Goal: Information Seeking & Learning: Compare options

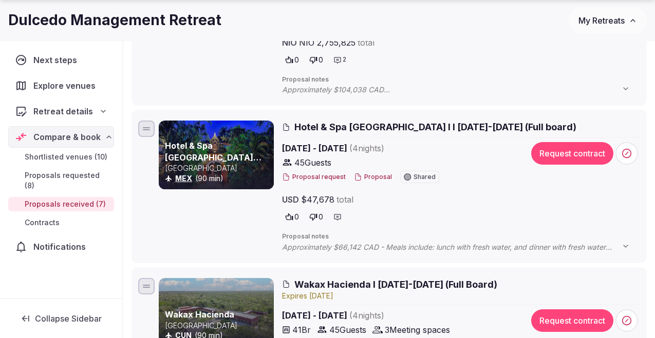
scroll to position [409, 0]
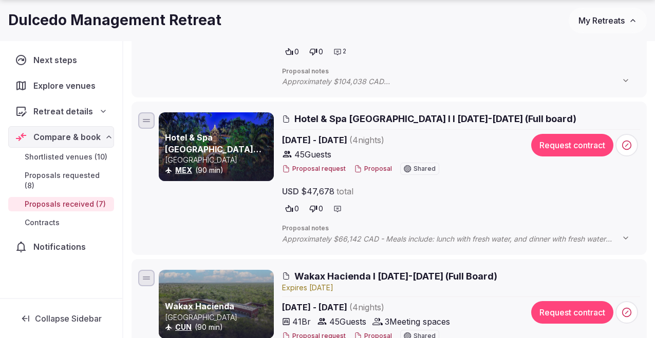
click at [212, 141] on link "Hotel & Spa [GEOGRAPHIC_DATA][PERSON_NAME]" at bounding box center [213, 148] width 97 height 33
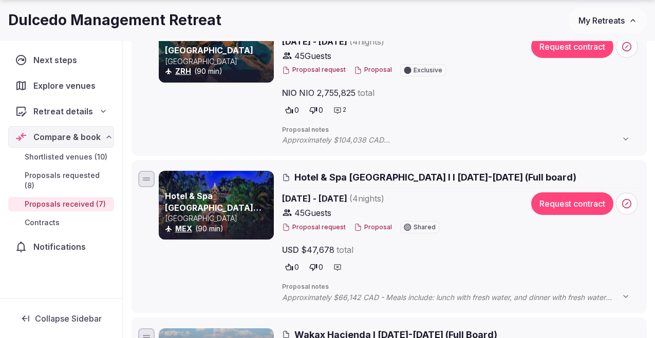
scroll to position [359, 0]
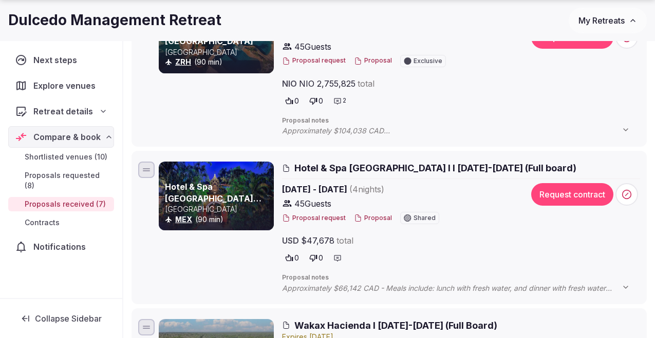
click at [367, 220] on button "Proposal" at bounding box center [373, 218] width 38 height 9
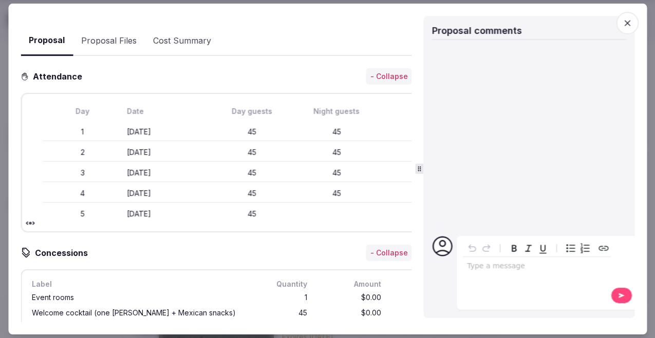
scroll to position [80, 0]
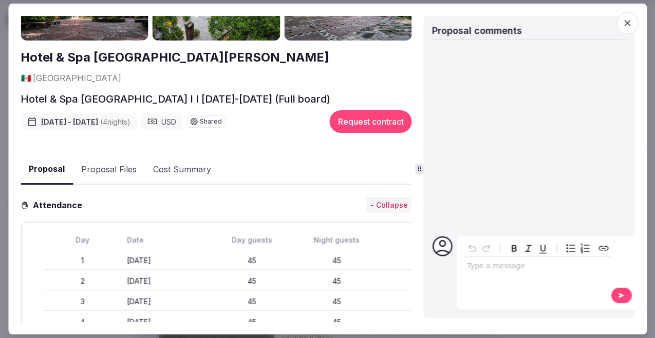
click at [125, 156] on button "Proposal Files" at bounding box center [109, 170] width 72 height 30
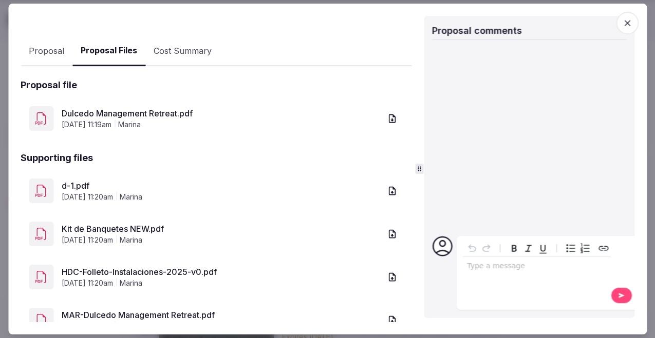
scroll to position [219, 0]
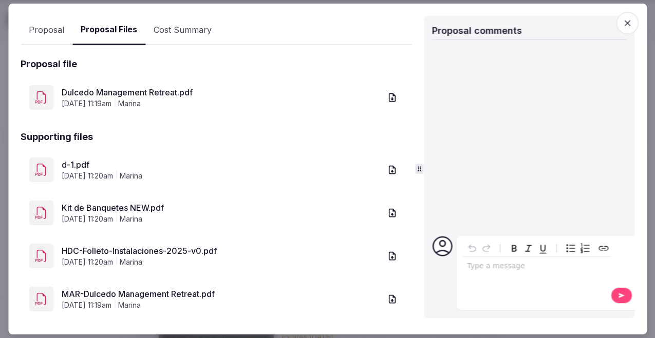
click at [123, 86] on link "Dulcedo Management Retreat.pdf" at bounding box center [221, 92] width 319 height 12
click at [79, 159] on link "d-1.pdf" at bounding box center [221, 165] width 319 height 12
click at [134, 245] on link "HDC-Folleto-Instalaciones-2025-v0.pdf" at bounding box center [221, 251] width 319 height 12
click at [135, 245] on link "HDC-Folleto-Instalaciones-2025-v0.pdf" at bounding box center [221, 251] width 319 height 12
click at [136, 288] on link "MAR-Dulcedo Management Retreat.pdf" at bounding box center [221, 294] width 319 height 12
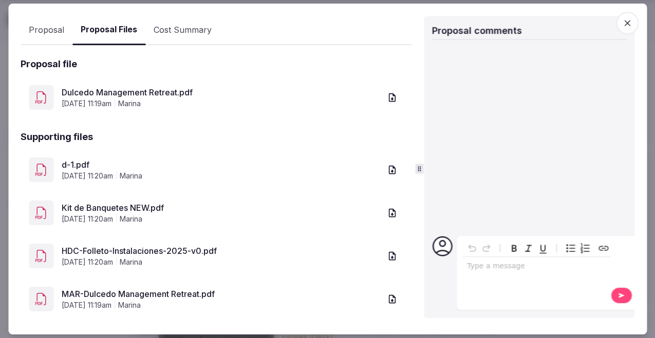
click at [68, 159] on link "d-1.pdf" at bounding box center [221, 165] width 319 height 12
click at [102, 86] on link "Dulcedo Management Retreat.pdf" at bounding box center [221, 92] width 319 height 12
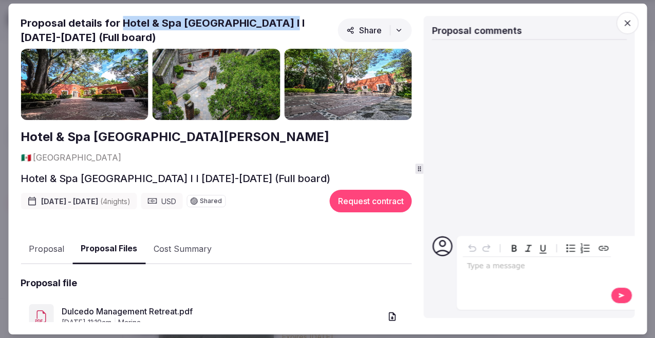
drag, startPoint x: 281, startPoint y: 23, endPoint x: 121, endPoint y: 22, distance: 160.2
click at [121, 22] on h2 "Proposal details for Hotel & Spa Hacienda de Cortés I I 2-6 March 2026 (Full bo…" at bounding box center [177, 30] width 313 height 29
copy h2 "Hotel & Spa [GEOGRAPHIC_DATA][PERSON_NAME]"
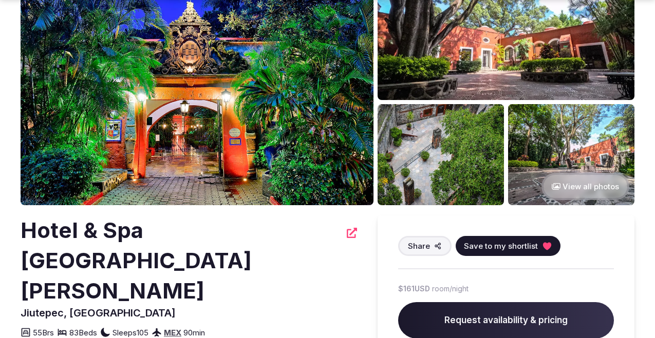
scroll to position [108, 0]
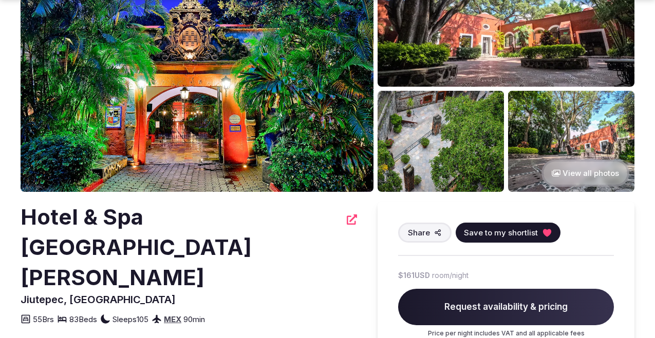
click at [429, 130] on img at bounding box center [440, 141] width 126 height 101
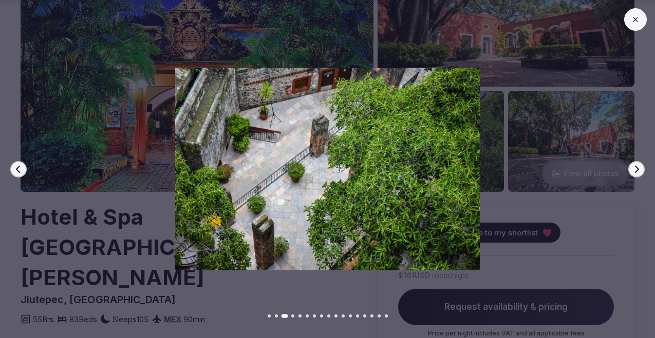
click at [629, 169] on button "Next slide" at bounding box center [636, 169] width 16 height 16
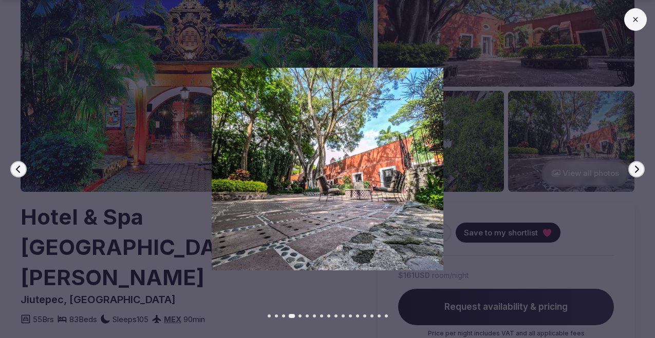
click at [635, 170] on icon "button" at bounding box center [636, 169] width 8 height 8
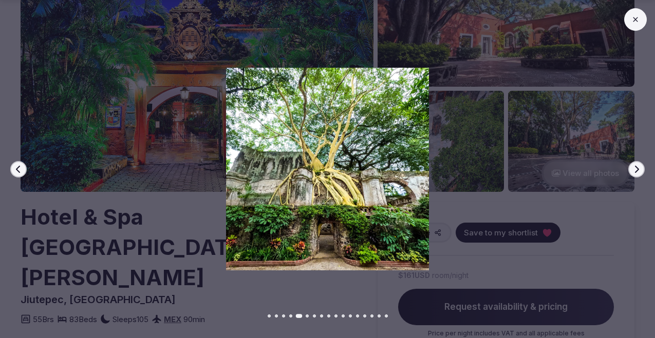
click at [635, 170] on icon "button" at bounding box center [636, 169] width 8 height 8
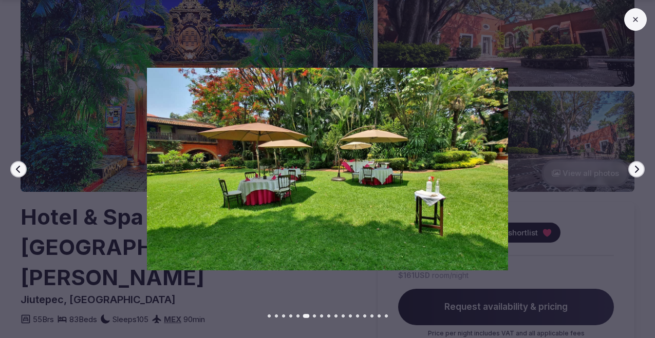
click at [635, 170] on icon "button" at bounding box center [636, 169] width 8 height 8
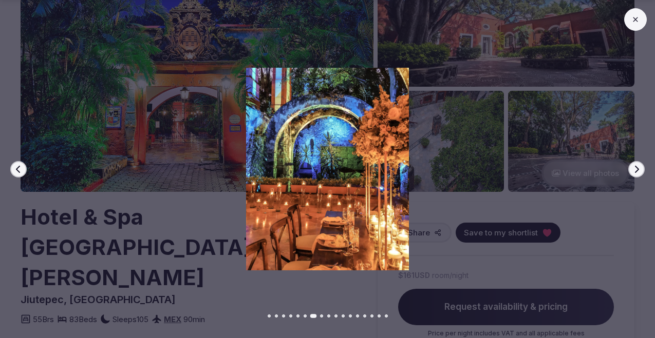
click at [635, 170] on icon "button" at bounding box center [636, 169] width 8 height 8
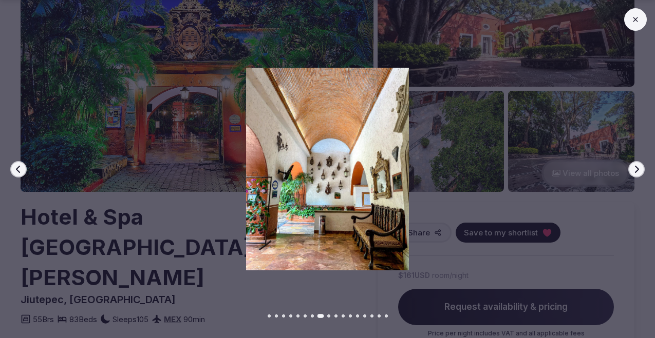
click at [635, 170] on icon "button" at bounding box center [636, 169] width 8 height 8
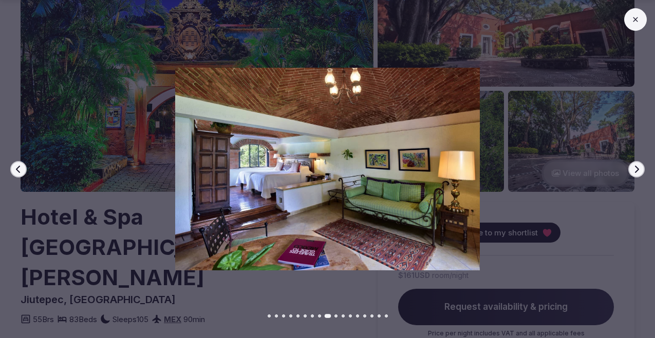
click at [635, 170] on icon "button" at bounding box center [636, 169] width 8 height 8
click at [295, 38] on div "Previous slide Next slide" at bounding box center [327, 169] width 655 height 338
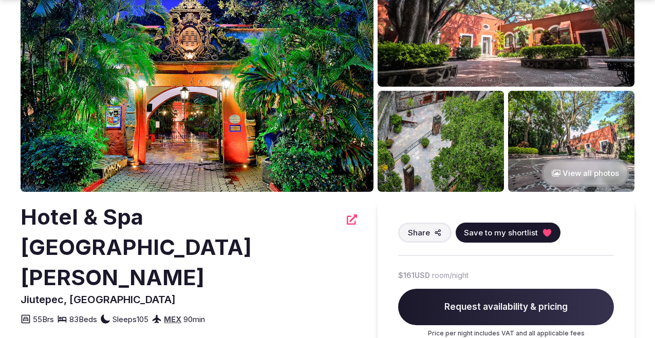
click at [437, 17] on img at bounding box center [505, 15] width 257 height 144
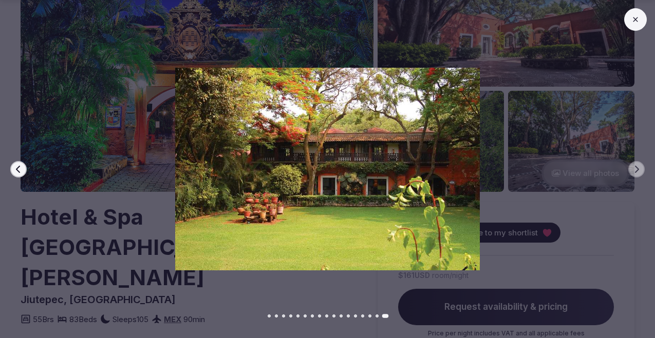
scroll to position [0, 0]
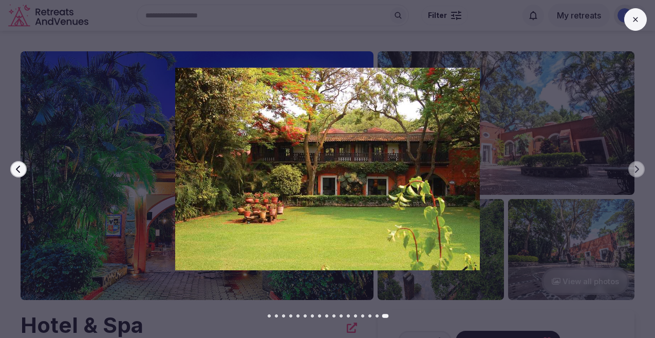
click at [173, 55] on div "Previous slide Next slide" at bounding box center [327, 169] width 655 height 338
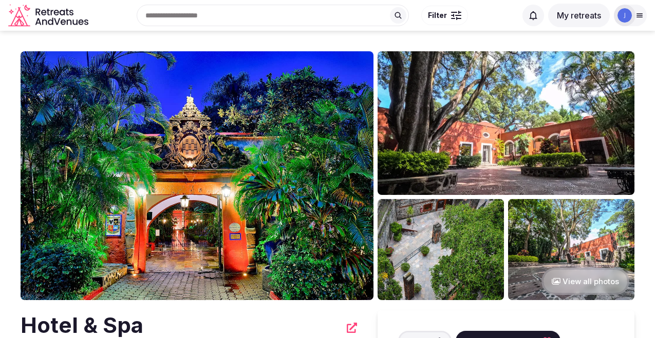
click at [636, 21] on div at bounding box center [630, 16] width 33 height 22
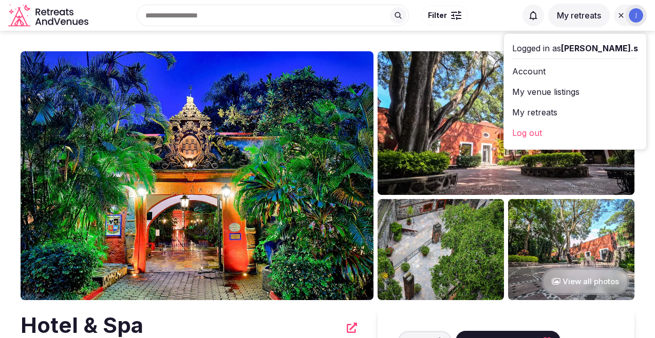
click at [586, 91] on link "My venue listings" at bounding box center [575, 92] width 126 height 16
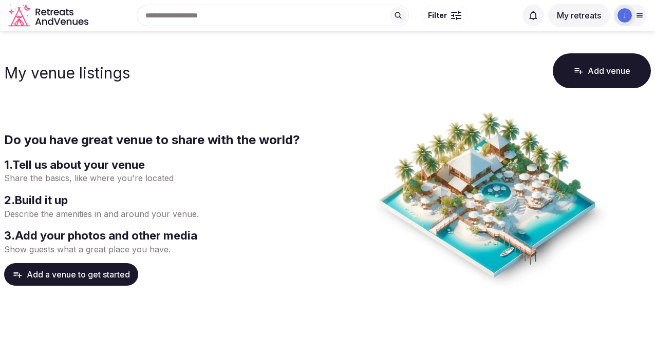
click at [580, 9] on button "My retreats" at bounding box center [579, 16] width 62 height 24
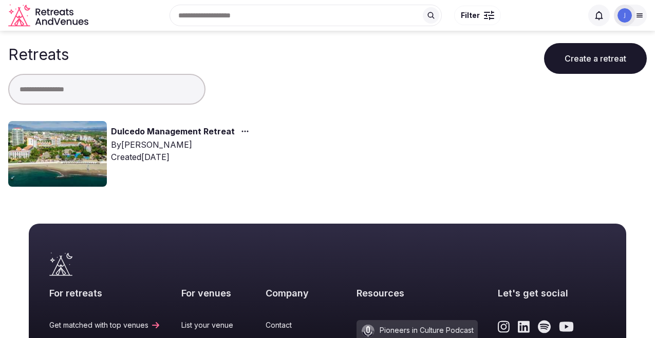
click at [165, 128] on link "Dulcedo Management Retreat" at bounding box center [173, 131] width 124 height 13
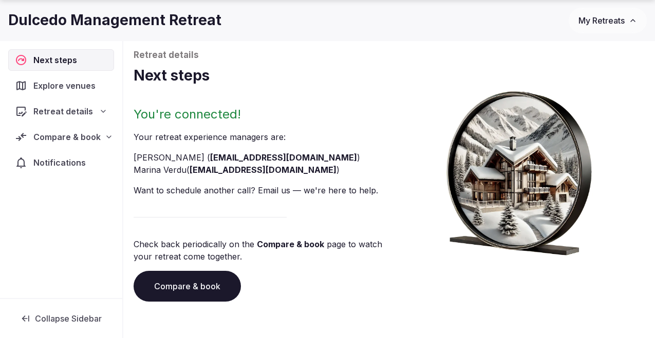
scroll to position [44, 0]
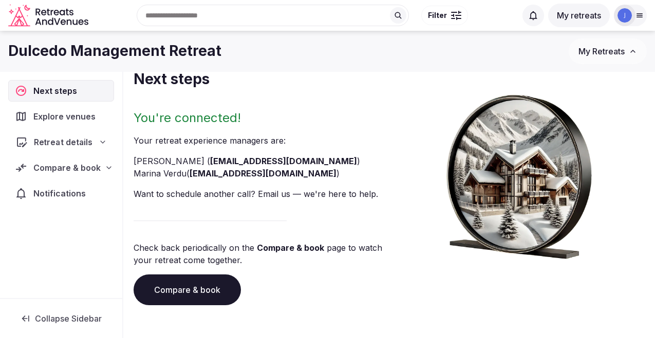
click at [45, 148] on span "Retreat details" at bounding box center [63, 142] width 59 height 12
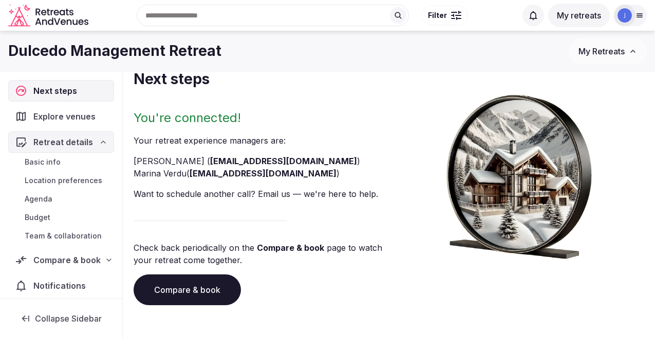
scroll to position [7, 0]
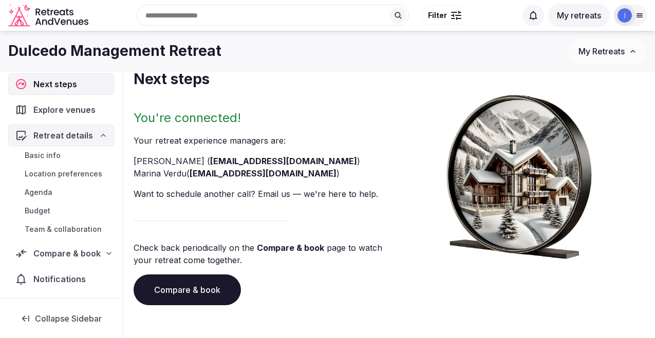
click at [63, 251] on span "Compare & book" at bounding box center [66, 253] width 67 height 12
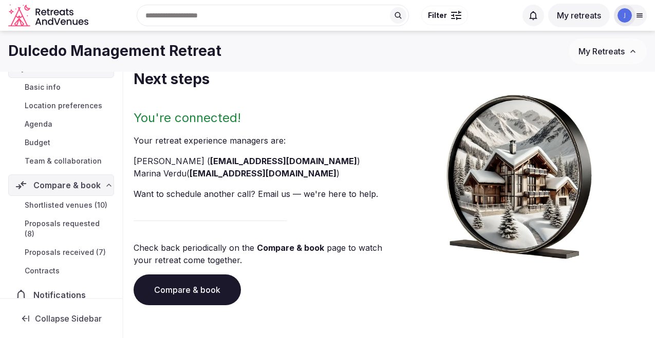
scroll to position [81, 0]
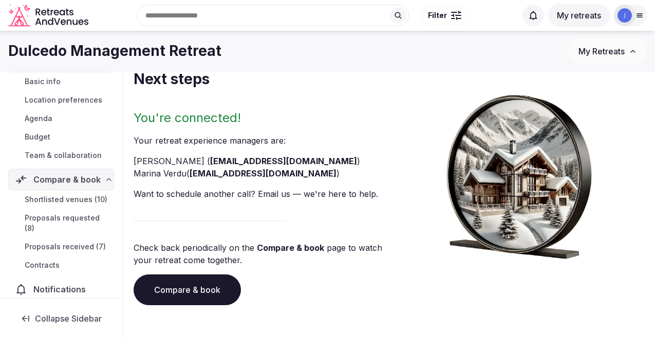
click at [65, 242] on span "Proposals received (7)" at bounding box center [65, 247] width 81 height 10
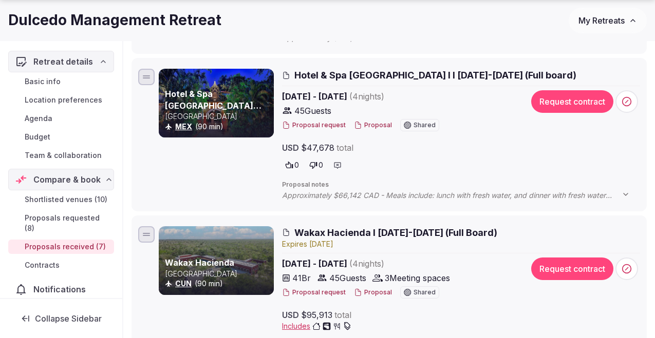
click at [366, 230] on span "Wakax Hacienda I [DATE]-[DATE] (Full Board)" at bounding box center [395, 232] width 203 height 13
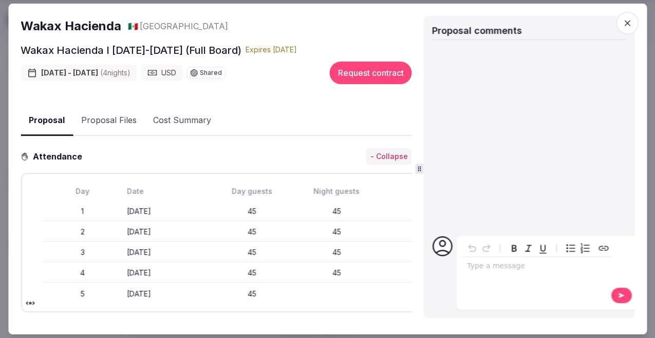
click at [117, 116] on button "Proposal Files" at bounding box center [109, 121] width 72 height 30
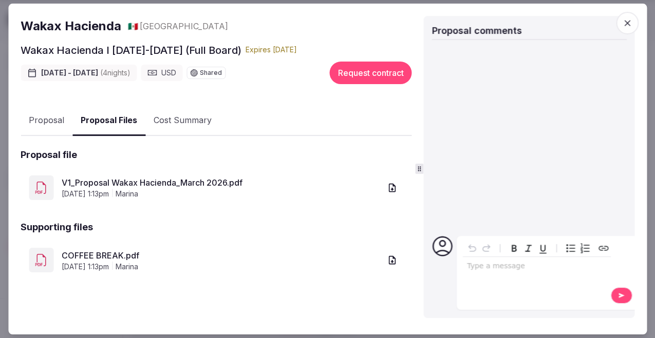
click at [138, 182] on link "V1_Proposal Wakax Hacienda_March 2026.pdf" at bounding box center [221, 183] width 319 height 12
click at [96, 250] on link "COFFEE BREAK.pdf" at bounding box center [221, 256] width 319 height 12
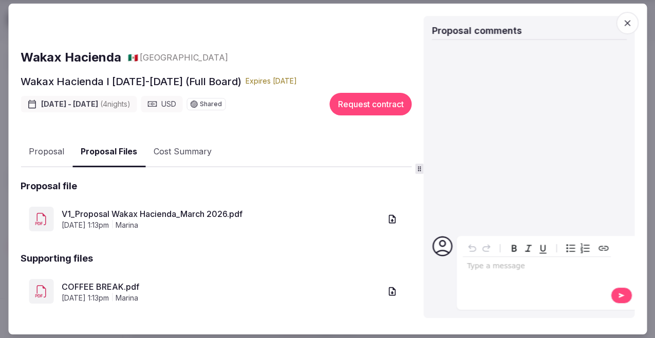
scroll to position [43, 0]
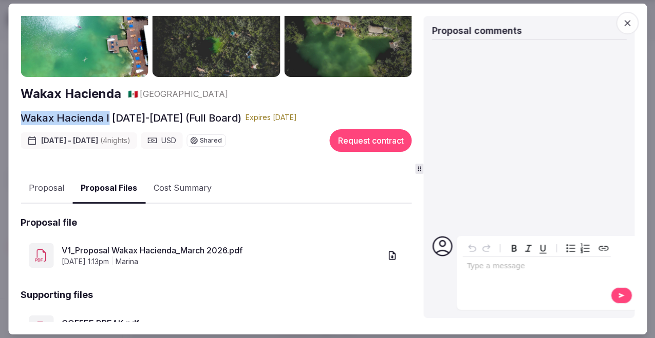
drag, startPoint x: 107, startPoint y: 115, endPoint x: 24, endPoint y: 119, distance: 83.3
click at [24, 119] on h2 "Wakax Hacienda I [DATE]-[DATE] (Full Board)" at bounding box center [131, 118] width 221 height 14
click at [139, 100] on div "Wakax Hacienda 🇲🇽 [GEOGRAPHIC_DATA]" at bounding box center [216, 93] width 391 height 17
drag, startPoint x: 99, startPoint y: 118, endPoint x: 20, endPoint y: 117, distance: 79.1
click at [21, 118] on h2 "Wakax Hacienda I [DATE]-[DATE] (Full Board)" at bounding box center [131, 118] width 221 height 14
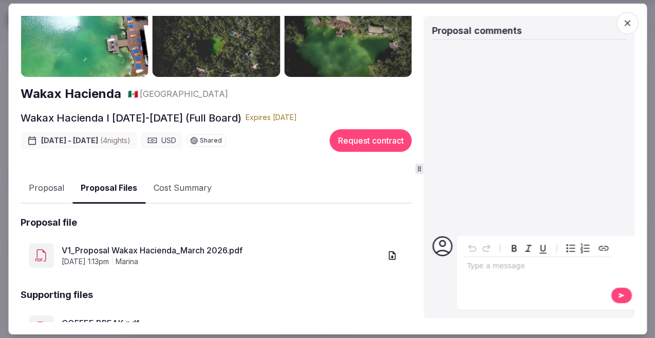
click at [115, 106] on div "Wakax Hacienda 🇲🇽 [GEOGRAPHIC_DATA] Wakax Hacienda I [DATE]-[DATE] (Full Board)…" at bounding box center [216, 198] width 391 height 385
drag, startPoint x: 103, startPoint y: 116, endPoint x: 15, endPoint y: 116, distance: 88.3
click at [15, 116] on div "Proposal Proposal Proposal details for Wakax Hacienda I [DATE]-[DATE] (Full Boa…" at bounding box center [327, 170] width 638 height 332
copy h2 "Wakax Hacienda"
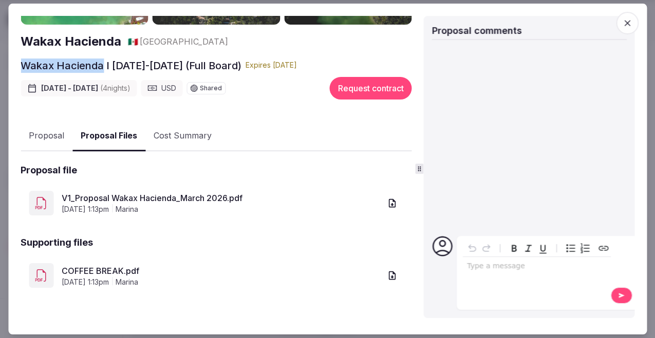
scroll to position [111, 0]
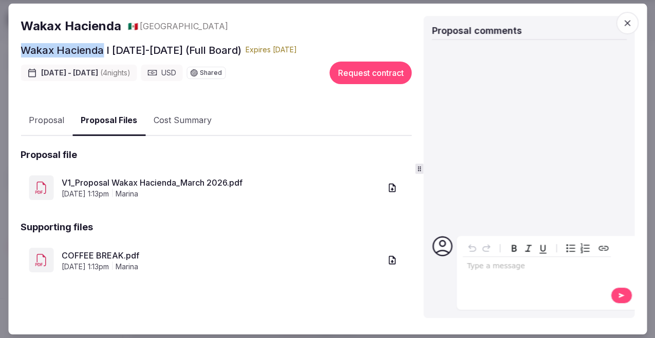
click at [54, 122] on button "Proposal" at bounding box center [47, 121] width 52 height 30
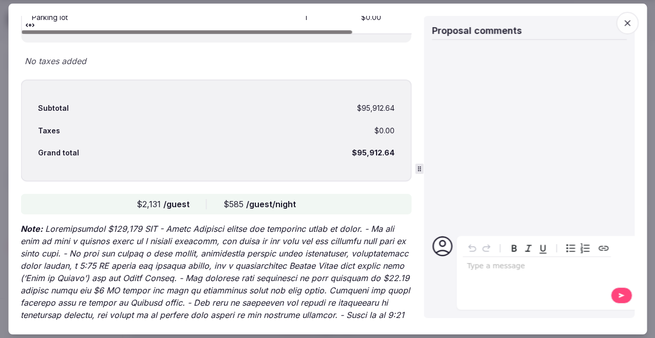
scroll to position [2836, 0]
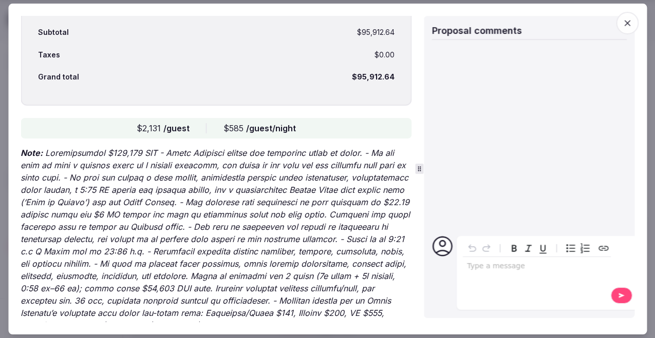
drag, startPoint x: 122, startPoint y: 129, endPoint x: 136, endPoint y: 154, distance: 28.5
click at [136, 154] on p "Note:" at bounding box center [216, 239] width 391 height 185
drag, startPoint x: 128, startPoint y: 123, endPoint x: 128, endPoint y: 165, distance: 42.1
click at [128, 165] on p "Note:" at bounding box center [216, 239] width 391 height 185
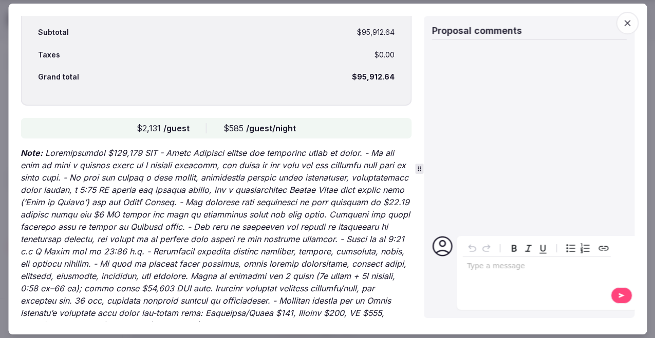
click at [128, 165] on p "Note:" at bounding box center [216, 239] width 391 height 185
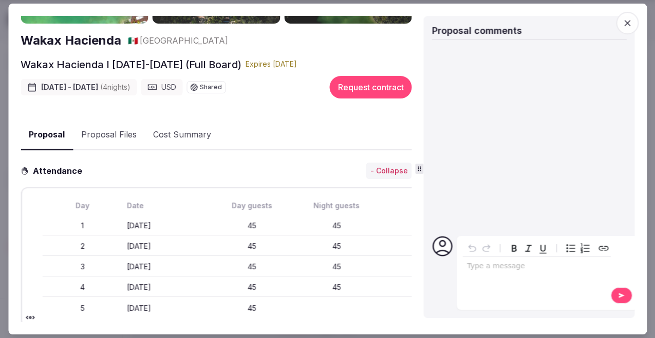
scroll to position [0, 0]
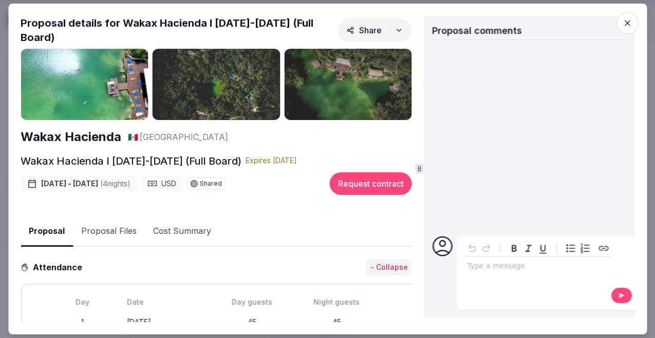
click at [629, 18] on icon "button" at bounding box center [627, 23] width 10 height 10
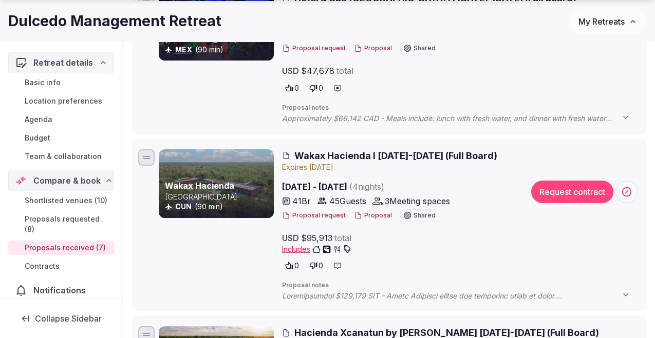
scroll to position [542, 0]
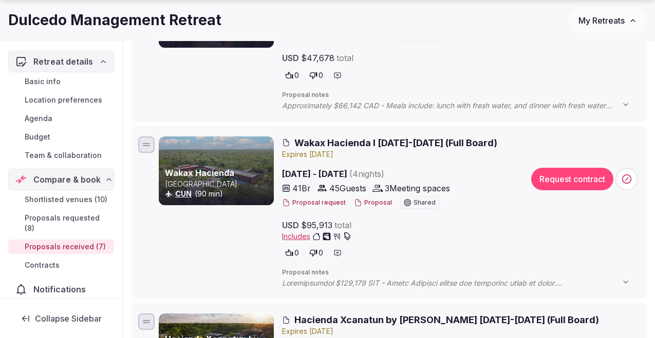
click at [333, 141] on span "Wakax Hacienda I [DATE]-[DATE] (Full Board)" at bounding box center [395, 143] width 203 height 13
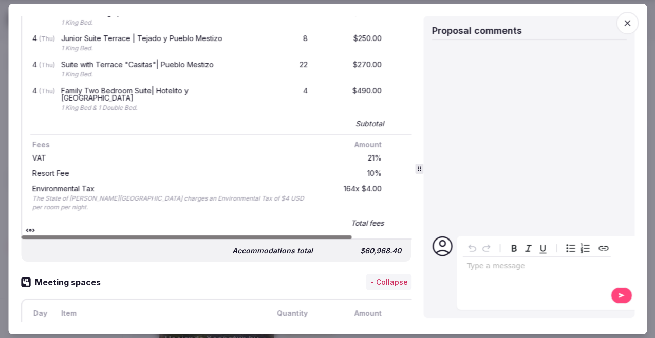
scroll to position [866, 0]
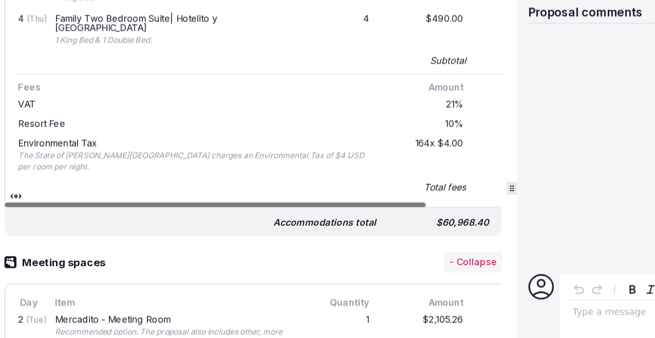
click at [73, 140] on div "The State of [PERSON_NAME][GEOGRAPHIC_DATA] charges an Environmental Tax of $4 …" at bounding box center [169, 148] width 275 height 17
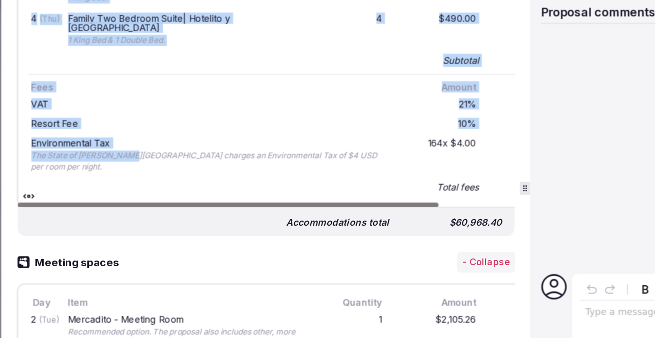
drag, startPoint x: 105, startPoint y: 115, endPoint x: 7, endPoint y: 115, distance: 97.6
click at [7, 115] on body "Search Popular Destinations [GEOGRAPHIC_DATA], [GEOGRAPHIC_DATA] [GEOGRAPHIC_DA…" at bounding box center [327, 198] width 655 height 1481
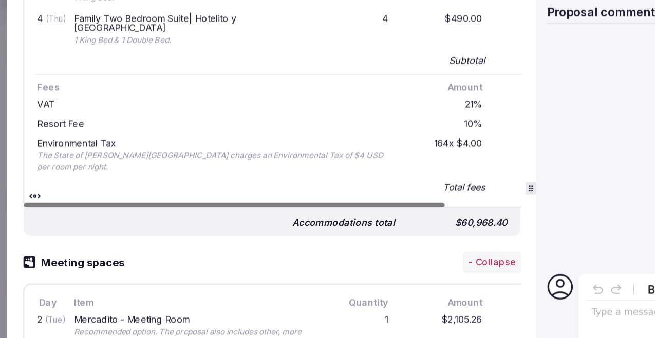
click at [217, 161] on div "Total fees $14,928.40" at bounding box center [252, 168] width 444 height 14
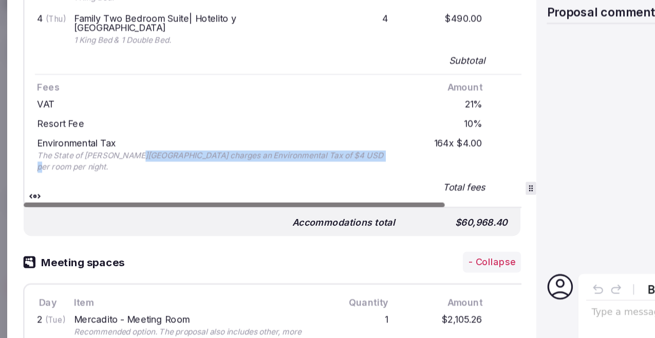
drag, startPoint x: 108, startPoint y: 117, endPoint x: 45, endPoint y: 120, distance: 62.7
click at [45, 128] on div "Environmental Tax The State of [PERSON_NAME][GEOGRAPHIC_DATA] charges an Enviro…" at bounding box center [169, 143] width 279 height 31
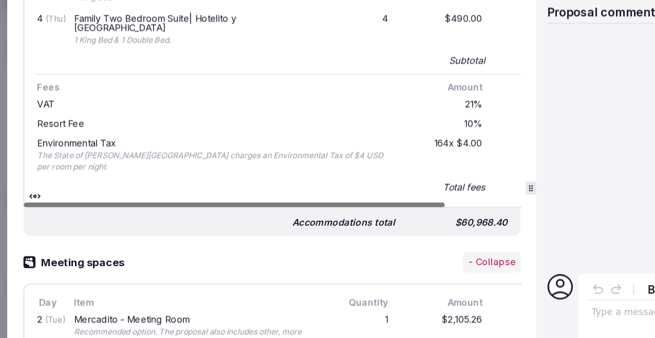
click at [120, 126] on div "Environmental Tax The State of [PERSON_NAME][GEOGRAPHIC_DATA] charges an Enviro…" at bounding box center [252, 143] width 444 height 35
drag, startPoint x: 110, startPoint y: 115, endPoint x: 70, endPoint y: 117, distance: 39.6
click at [71, 140] on div "The State of [PERSON_NAME][GEOGRAPHIC_DATA] charges an Environmental Tax of $4 …" at bounding box center [169, 148] width 275 height 17
copy div "[PERSON_NAME] Roo"
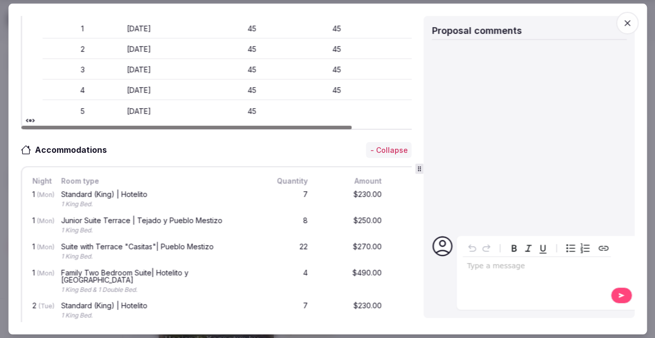
scroll to position [0, 0]
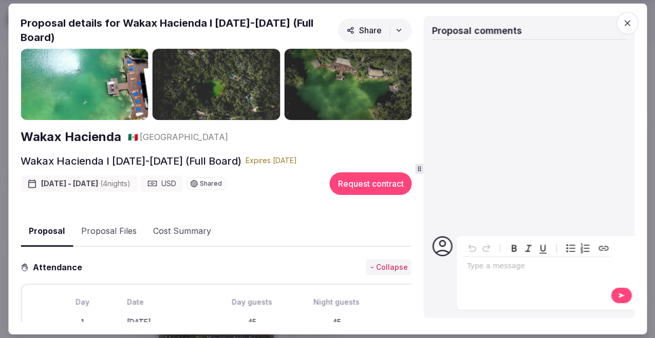
click at [119, 103] on img at bounding box center [85, 85] width 128 height 72
click at [112, 73] on img at bounding box center [85, 85] width 128 height 72
click at [188, 29] on h2 "Proposal details for Wakax Hacienda I [DATE]-[DATE] (Full Board)" at bounding box center [177, 30] width 313 height 29
drag, startPoint x: 187, startPoint y: 23, endPoint x: 187, endPoint y: 12, distance: 11.3
click at [187, 12] on div "Proposal Proposal Proposal details for Wakax Hacienda I [DATE]-[DATE] (Full Boa…" at bounding box center [327, 170] width 638 height 332
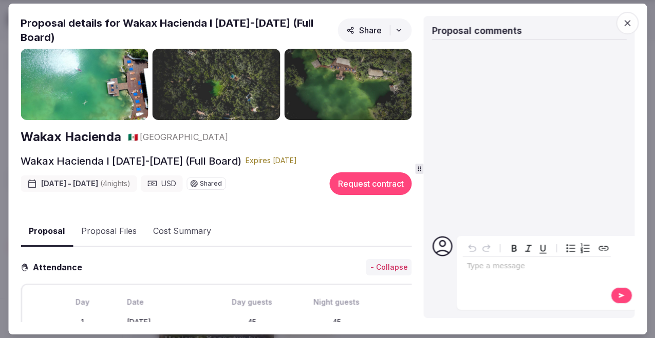
click at [190, 22] on h2 "Proposal details for Wakax Hacienda I [DATE]-[DATE] (Full Board)" at bounding box center [177, 30] width 313 height 29
click at [92, 93] on img at bounding box center [85, 85] width 128 height 72
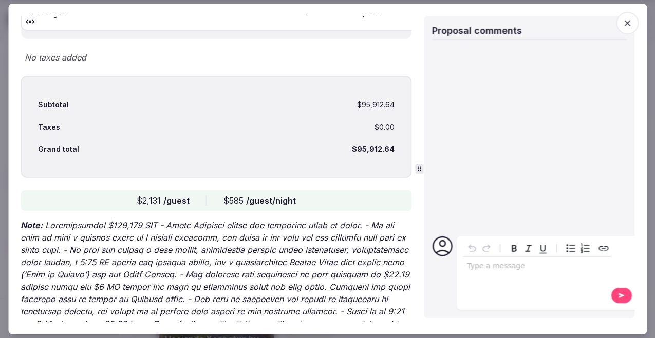
scroll to position [2788, 0]
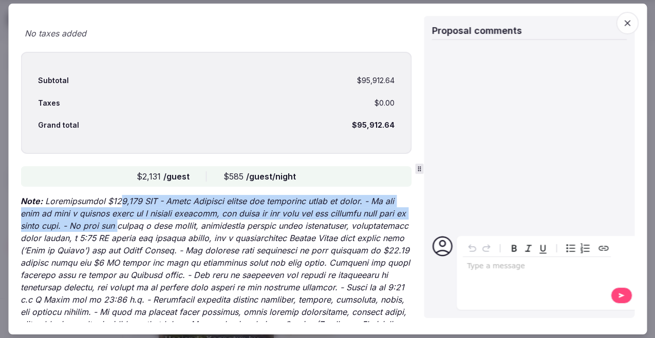
drag, startPoint x: 116, startPoint y: 191, endPoint x: 116, endPoint y: 163, distance: 28.2
click at [116, 195] on p "Note:" at bounding box center [216, 287] width 391 height 185
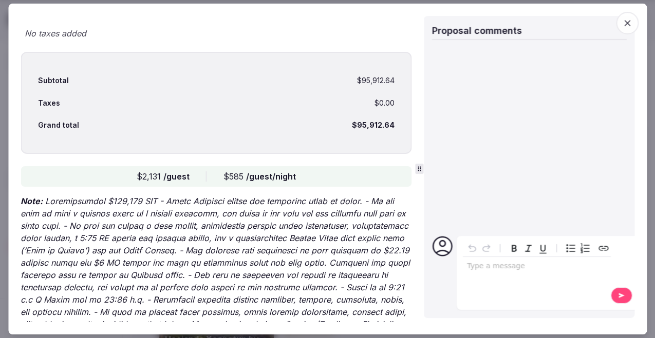
drag, startPoint x: 127, startPoint y: 172, endPoint x: 122, endPoint y: 166, distance: 8.0
click at [123, 195] on p "Note:" at bounding box center [216, 287] width 391 height 185
click at [122, 195] on p "Note:" at bounding box center [216, 287] width 391 height 185
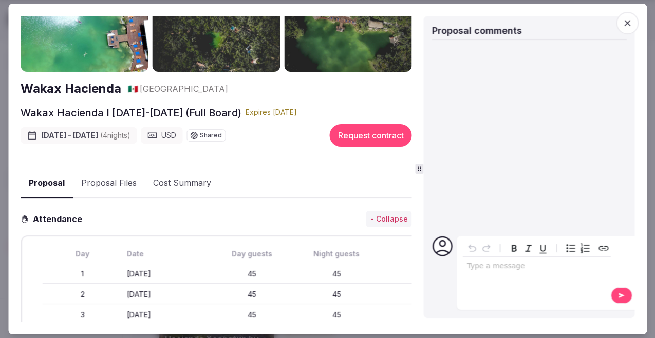
scroll to position [0, 0]
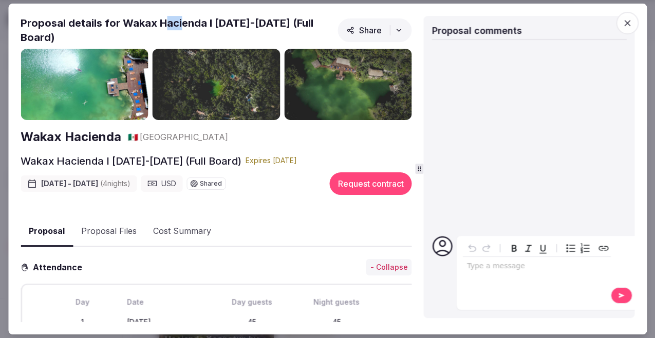
drag, startPoint x: 162, startPoint y: 22, endPoint x: 186, endPoint y: 25, distance: 24.3
click at [186, 25] on h2 "Proposal details for Wakax Hacienda I [DATE]-[DATE] (Full Board)" at bounding box center [177, 30] width 313 height 29
click at [188, 25] on h2 "Proposal details for Wakax Hacienda I [DATE]-[DATE] (Full Board)" at bounding box center [177, 30] width 313 height 29
click at [108, 137] on h2 "Wakax Hacienda" at bounding box center [71, 136] width 101 height 17
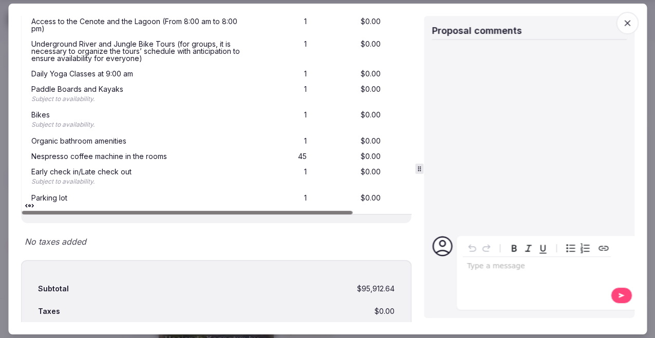
scroll to position [2582, 0]
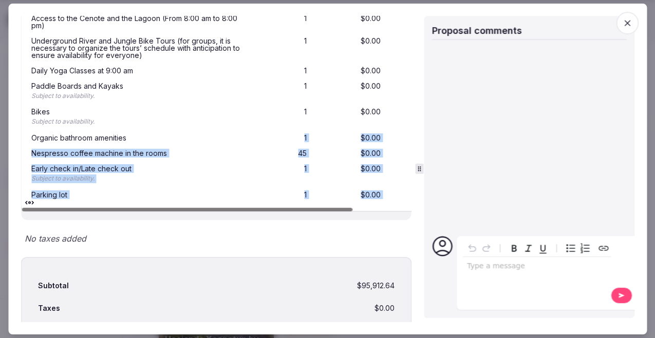
drag, startPoint x: 390, startPoint y: 159, endPoint x: 220, endPoint y: 106, distance: 177.3
click at [220, 106] on div "Welcome drink during check in 45 $0.00 $0.00 60 minutes Sound Healing Session o…" at bounding box center [251, 30] width 444 height 345
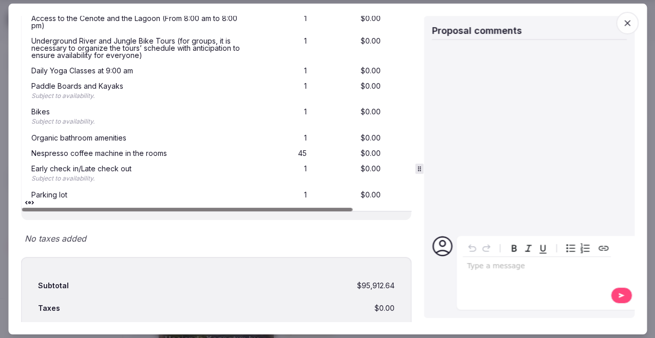
click at [337, 161] on div "Early check in/Late check out Subject to availability. 1 $0.00 $0.00" at bounding box center [251, 174] width 444 height 26
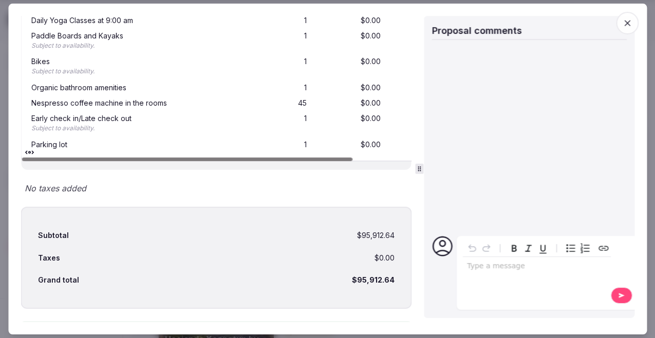
scroll to position [2663, 0]
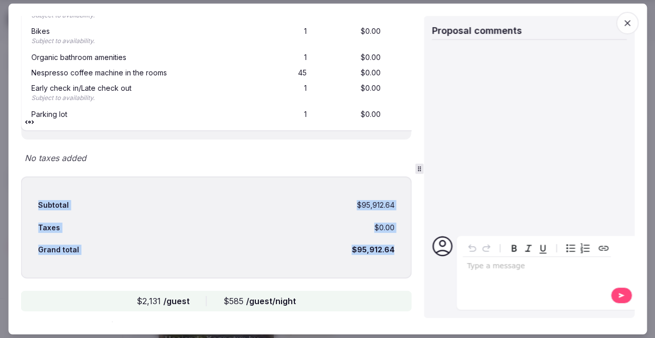
drag, startPoint x: 397, startPoint y: 217, endPoint x: 37, endPoint y: 145, distance: 367.5
click at [37, 177] on div "Subtotal $95,912.64 Taxes $0.00 Grand total $95,912.64" at bounding box center [216, 228] width 391 height 102
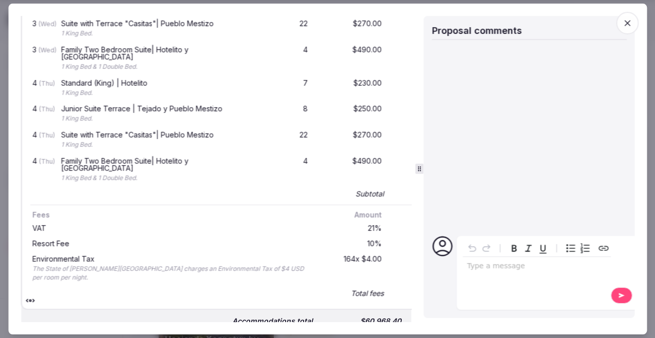
scroll to position [741, 0]
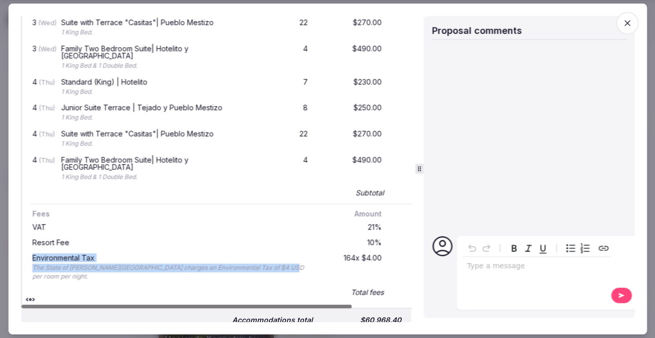
drag, startPoint x: 279, startPoint y: 239, endPoint x: 246, endPoint y: 223, distance: 36.5
click at [246, 251] on div "Environmental Tax The State of [PERSON_NAME][GEOGRAPHIC_DATA] charges an Enviro…" at bounding box center [252, 268] width 444 height 35
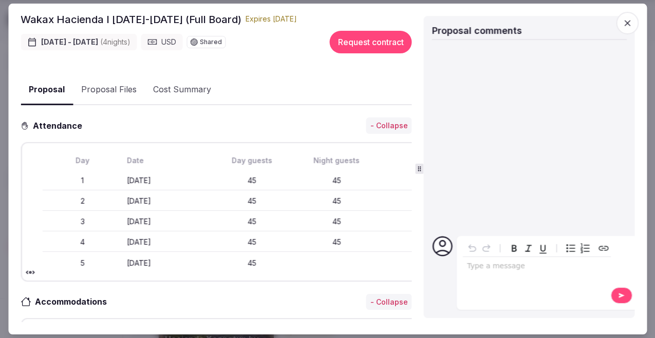
scroll to position [140, 0]
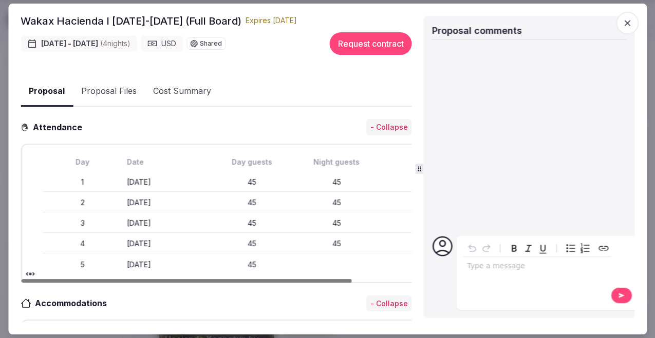
click at [184, 97] on button "Cost Summary" at bounding box center [182, 92] width 74 height 30
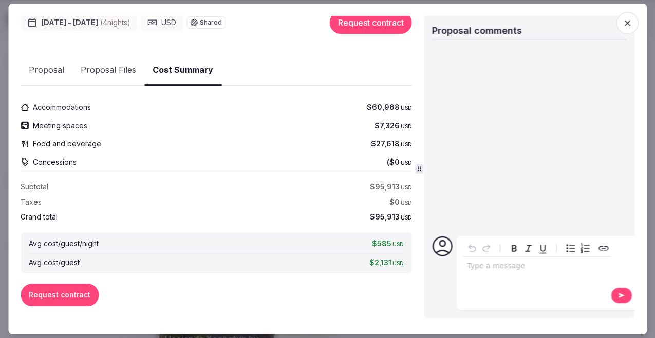
scroll to position [158, 0]
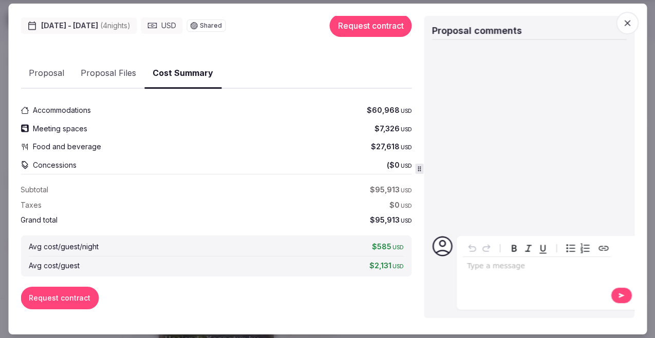
click at [205, 312] on div "Accommodations $60,968 USD Meeting spaces $7,326 USD Food and beverage $27,618 …" at bounding box center [216, 213] width 391 height 233
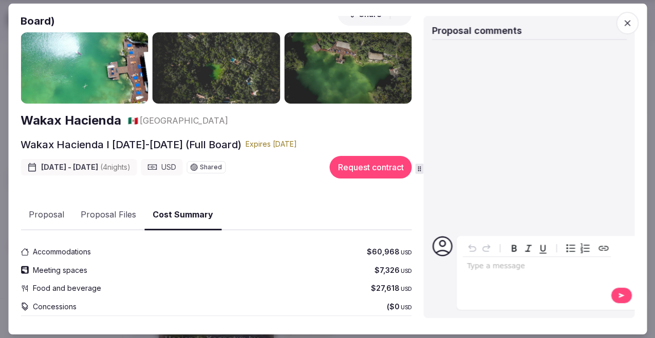
scroll to position [0, 0]
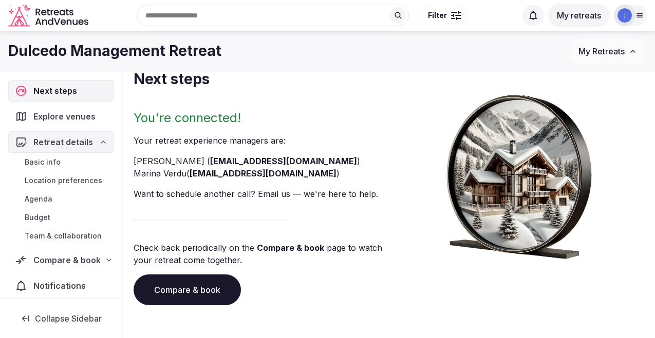
click at [60, 117] on span "Explore venues" at bounding box center [66, 116] width 66 height 12
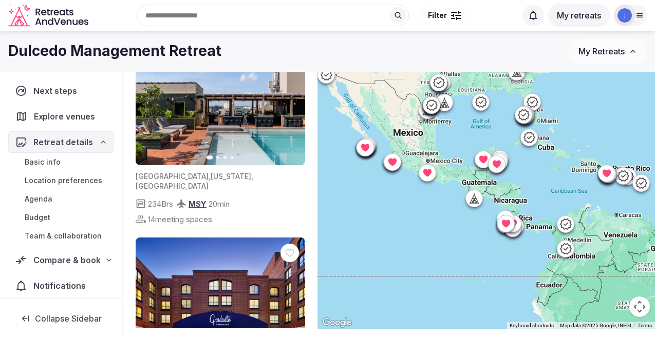
click at [46, 117] on span "Explore venues" at bounding box center [66, 116] width 65 height 12
click at [589, 10] on button "My retreats" at bounding box center [579, 16] width 62 height 24
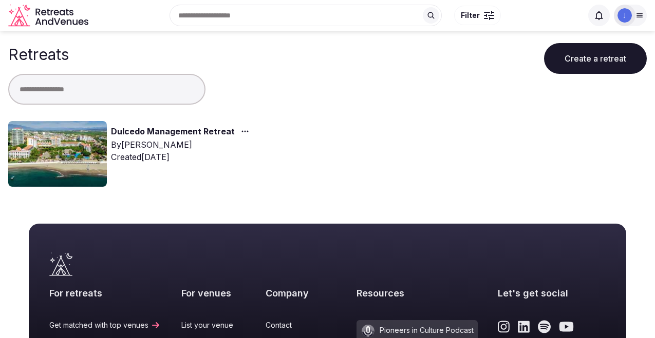
click at [210, 134] on link "Dulcedo Management Retreat" at bounding box center [173, 131] width 124 height 13
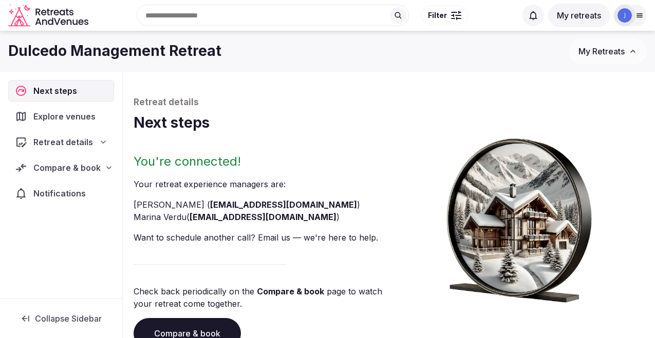
scroll to position [93, 0]
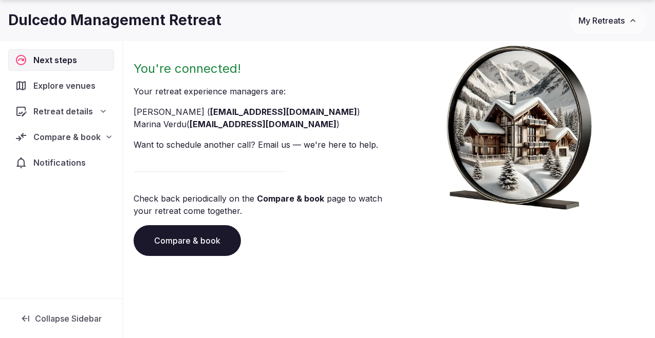
click at [76, 90] on span "Explore venues" at bounding box center [66, 86] width 66 height 12
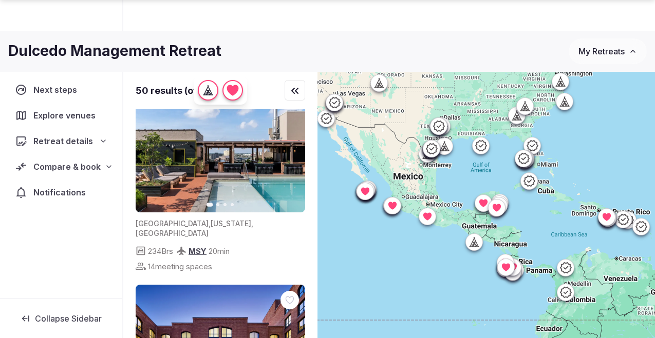
scroll to position [76, 0]
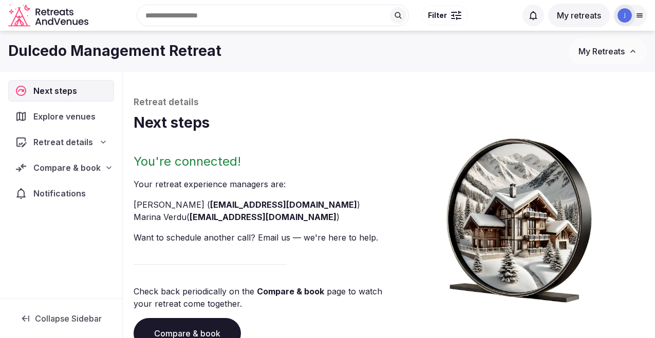
click at [77, 113] on span "Explore venues" at bounding box center [66, 116] width 66 height 12
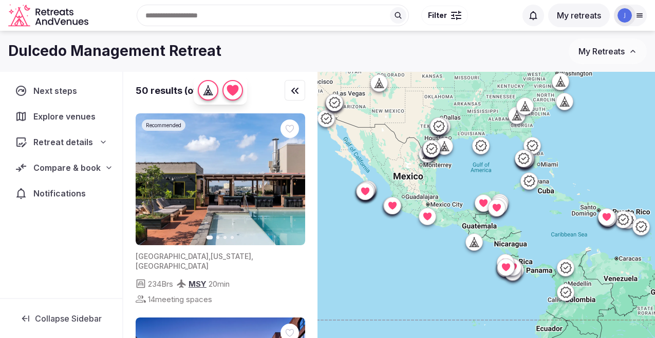
click at [607, 60] on button "My Retreats" at bounding box center [607, 52] width 78 height 26
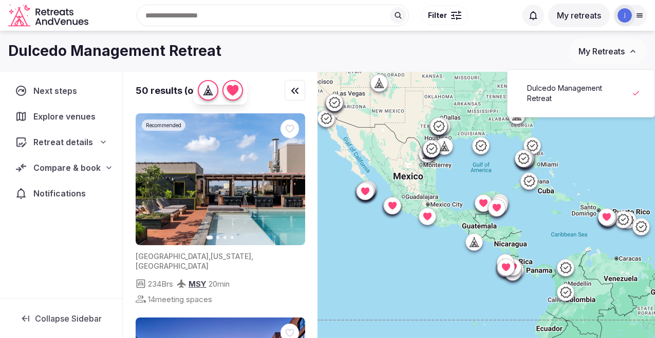
click at [586, 86] on link "Dulcedo Management Retreat" at bounding box center [581, 93] width 126 height 27
click at [590, 12] on button "My retreats" at bounding box center [579, 16] width 62 height 24
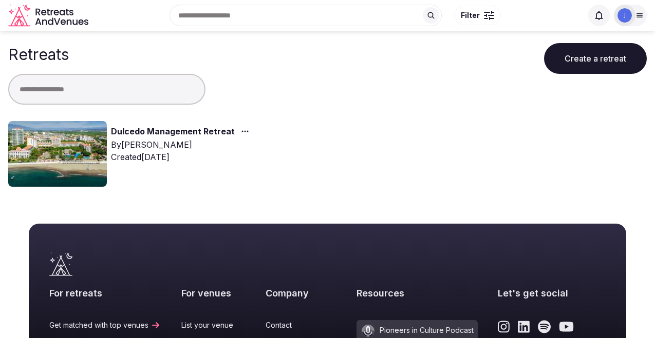
click at [585, 11] on div "Logged in as [PERSON_NAME].s Account My venue listings My retreats Log out" at bounding box center [615, 16] width 63 height 22
click at [641, 16] on icon at bounding box center [639, 15] width 8 height 8
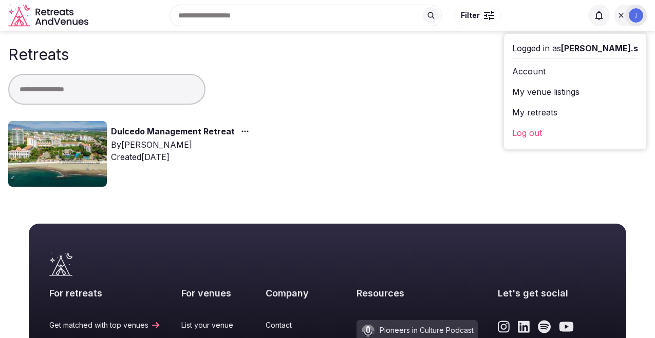
click at [220, 125] on link "Dulcedo Management Retreat" at bounding box center [173, 131] width 124 height 13
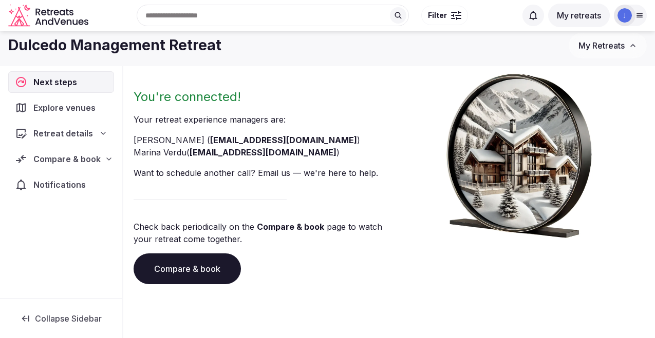
scroll to position [62, 0]
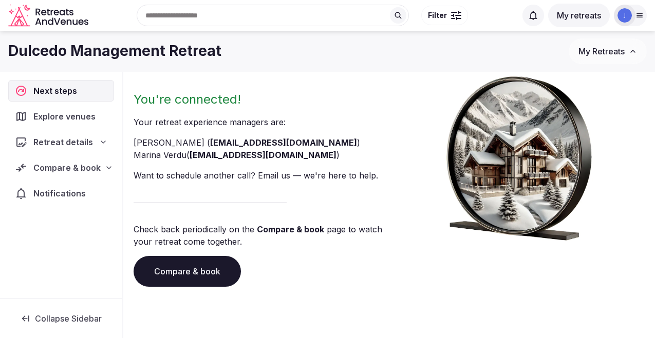
click at [66, 146] on span "Retreat details" at bounding box center [63, 142] width 60 height 12
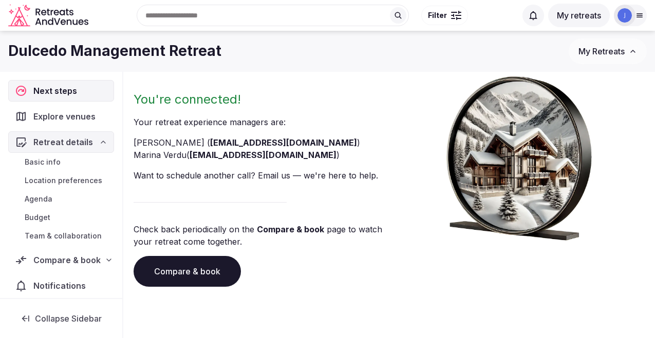
click at [62, 260] on span "Compare & book" at bounding box center [66, 260] width 67 height 12
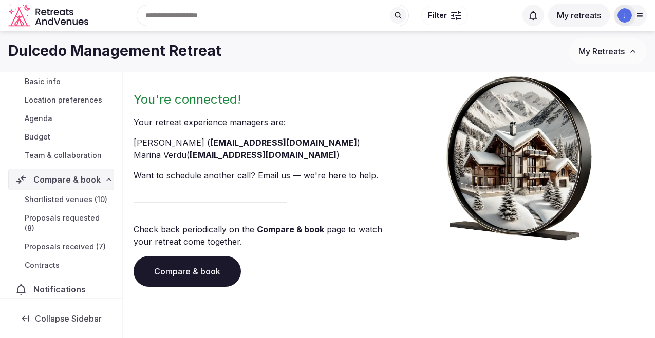
scroll to position [80, 0]
click at [59, 242] on span "Proposals received (7)" at bounding box center [65, 247] width 81 height 10
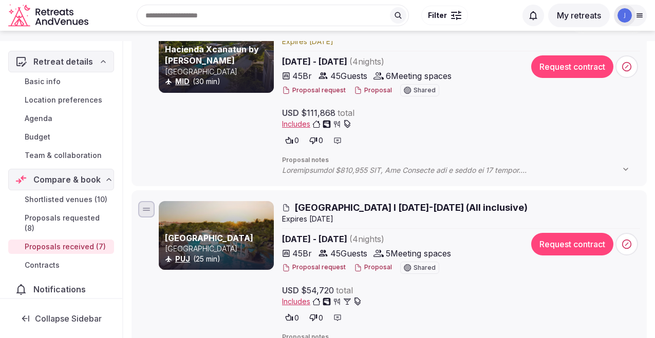
scroll to position [80, 0]
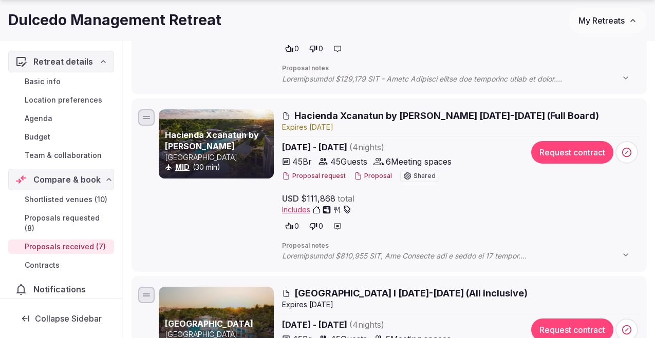
click at [373, 116] on span "Hacienda Xcanatun by [PERSON_NAME] [DATE]-[DATE] (Full Board)" at bounding box center [446, 115] width 304 height 13
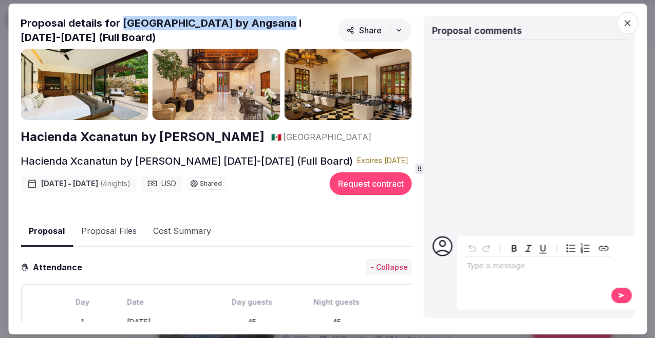
drag, startPoint x: 281, startPoint y: 22, endPoint x: 121, endPoint y: 24, distance: 159.7
click at [121, 24] on h2 "Proposal details for [GEOGRAPHIC_DATA] by Angsana I [DATE]-[DATE] (Full Board)" at bounding box center [177, 30] width 313 height 29
copy h2 "Hacienda Xcanatun by [PERSON_NAME]"
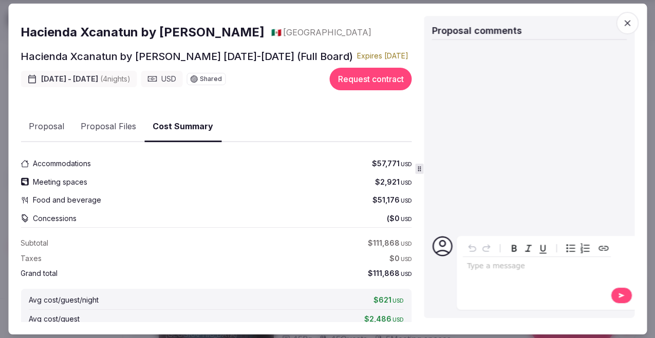
click at [182, 129] on button "Cost Summary" at bounding box center [182, 127] width 77 height 30
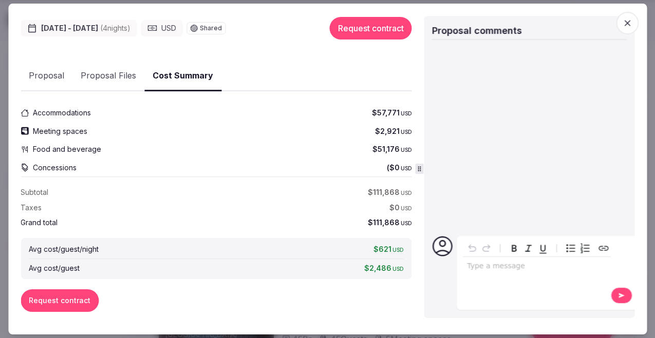
scroll to position [0, 0]
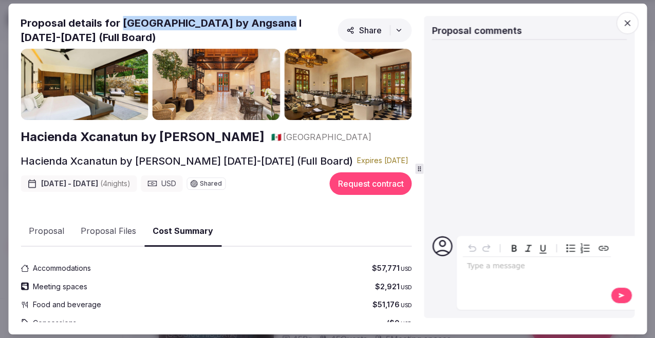
click at [623, 24] on icon "button" at bounding box center [627, 23] width 10 height 10
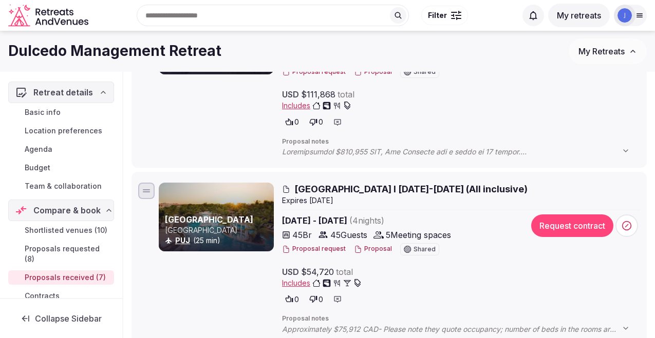
scroll to position [852, 0]
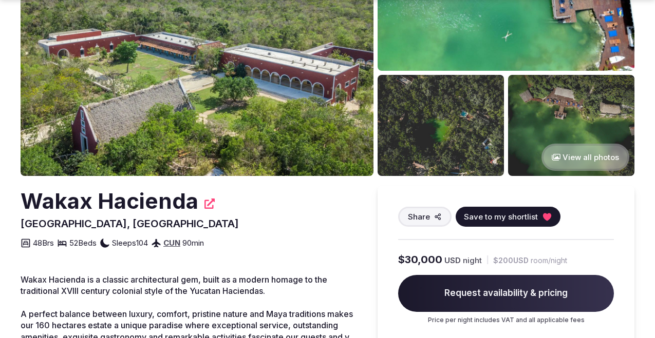
scroll to position [151, 0]
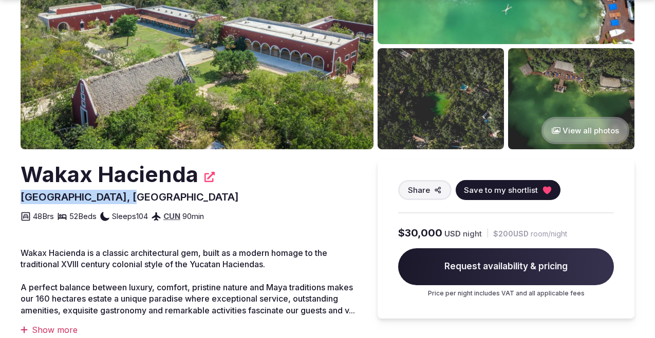
drag, startPoint x: 145, startPoint y: 192, endPoint x: 23, endPoint y: 198, distance: 122.4
click at [23, 198] on div "Wakax Hacienda Riviera Maya, Mexico Share Save to my shortlist 48 Brs 52 Beds S…" at bounding box center [189, 191] width 336 height 63
copy span "[GEOGRAPHIC_DATA], [GEOGRAPHIC_DATA]"
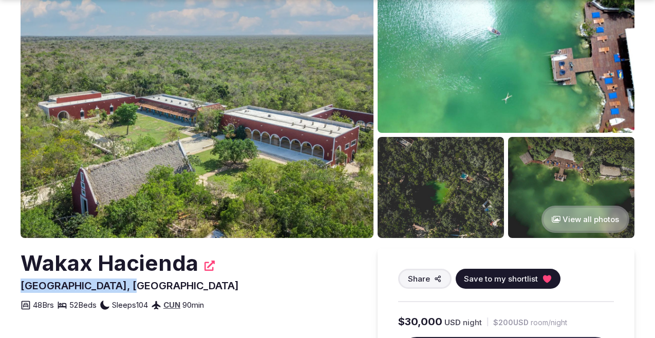
scroll to position [64, 0]
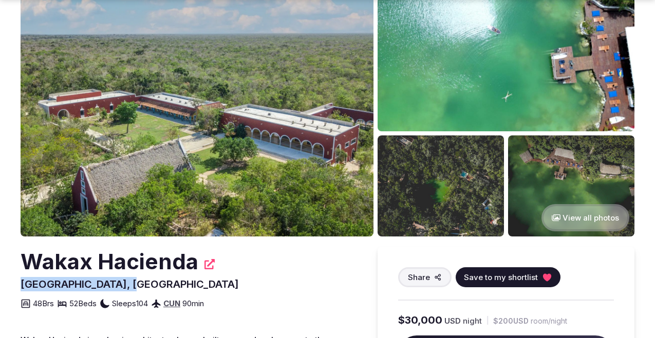
click at [333, 64] on img at bounding box center [197, 112] width 353 height 249
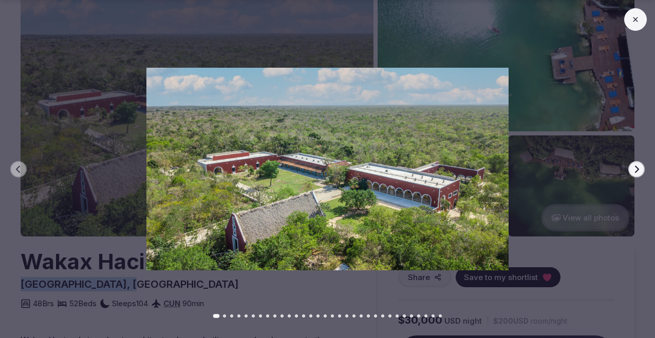
click at [641, 172] on button "Next slide" at bounding box center [636, 169] width 16 height 16
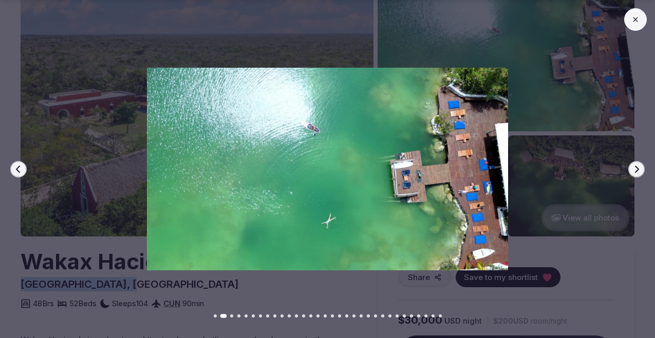
click at [641, 173] on button "Next slide" at bounding box center [636, 169] width 16 height 16
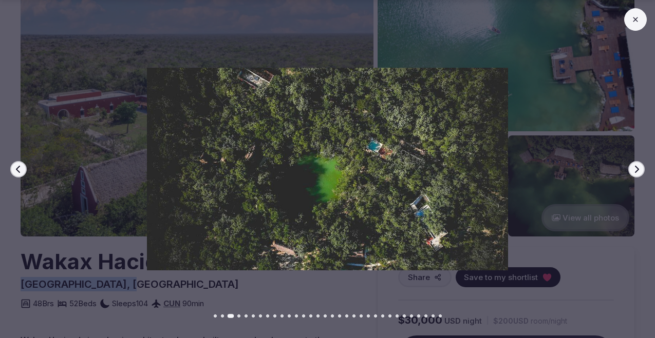
click at [641, 173] on button "Next slide" at bounding box center [636, 169] width 16 height 16
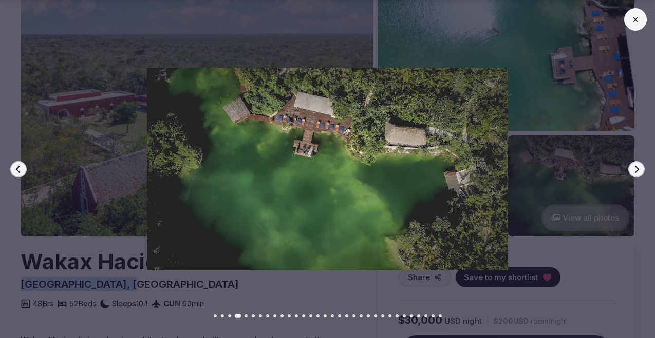
click at [641, 173] on button "Next slide" at bounding box center [636, 169] width 16 height 16
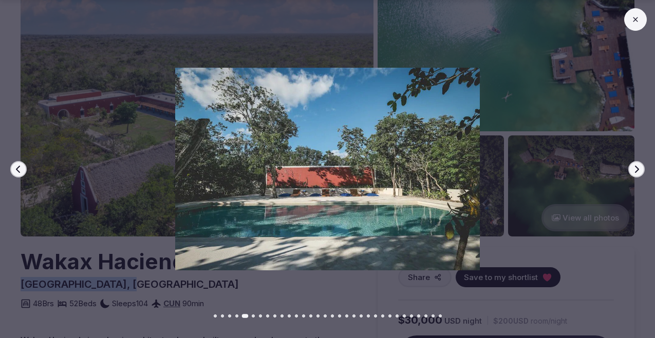
click at [641, 173] on button "Next slide" at bounding box center [636, 169] width 16 height 16
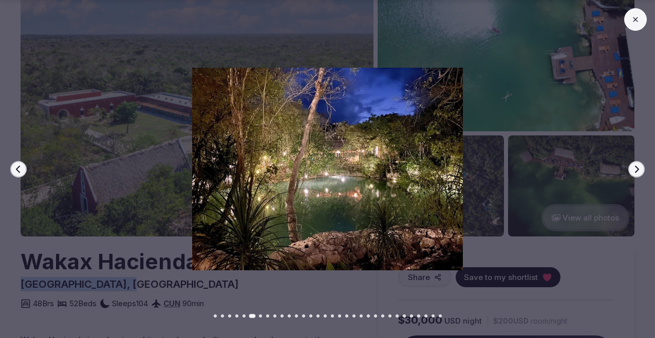
click at [641, 173] on button "Next slide" at bounding box center [636, 169] width 16 height 16
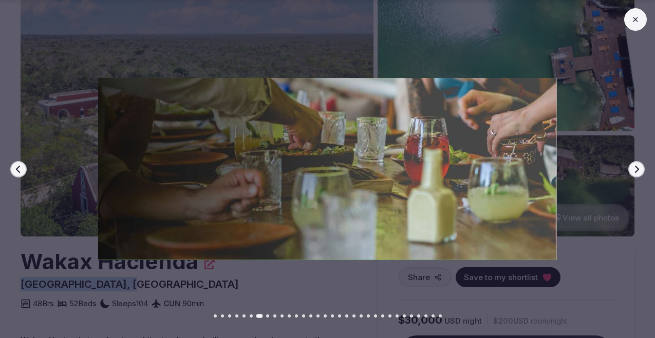
click at [641, 173] on button "Next slide" at bounding box center [636, 169] width 16 height 16
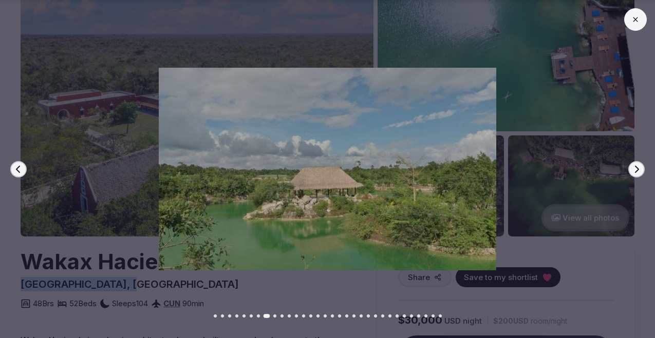
click at [641, 173] on button "Next slide" at bounding box center [636, 169] width 16 height 16
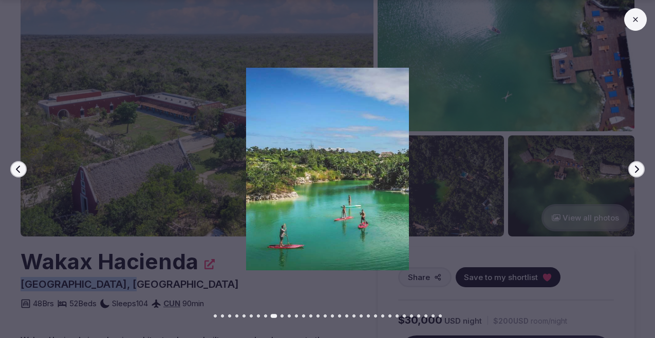
click at [641, 173] on button "Next slide" at bounding box center [636, 169] width 16 height 16
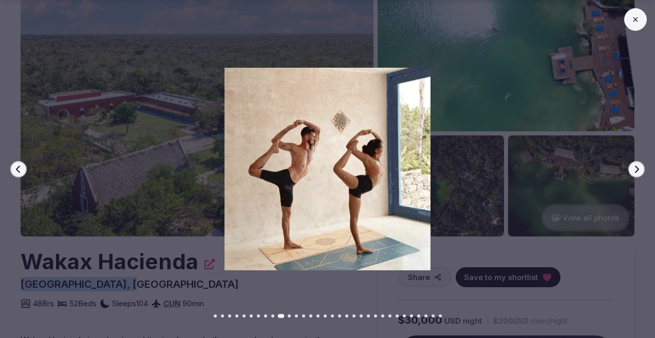
click at [641, 173] on button "Next slide" at bounding box center [636, 169] width 16 height 16
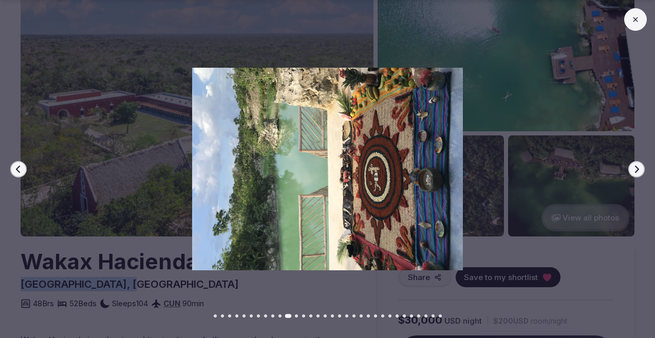
click at [641, 173] on button "Next slide" at bounding box center [636, 169] width 16 height 16
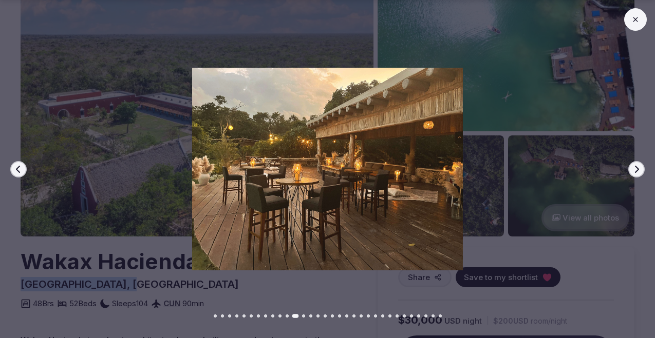
click at [641, 173] on button "Next slide" at bounding box center [636, 169] width 16 height 16
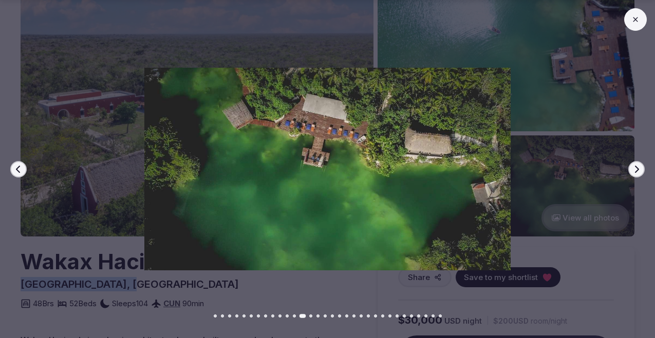
click at [641, 173] on button "Next slide" at bounding box center [636, 169] width 16 height 16
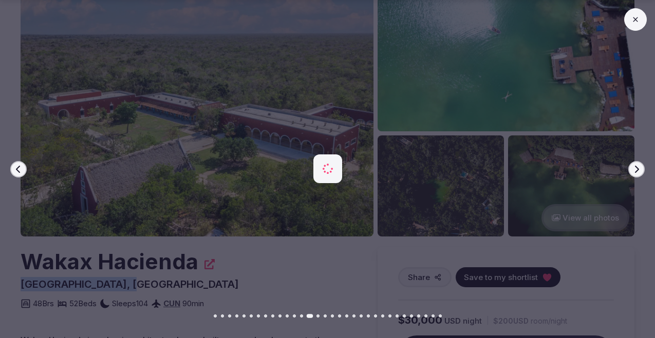
click at [641, 173] on button "Next slide" at bounding box center [636, 169] width 16 height 16
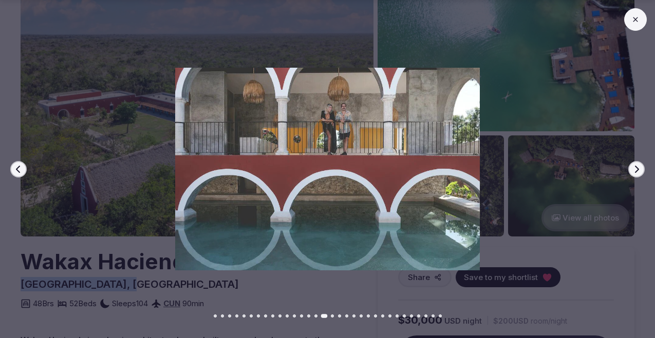
click at [641, 173] on button "Next slide" at bounding box center [636, 169] width 16 height 16
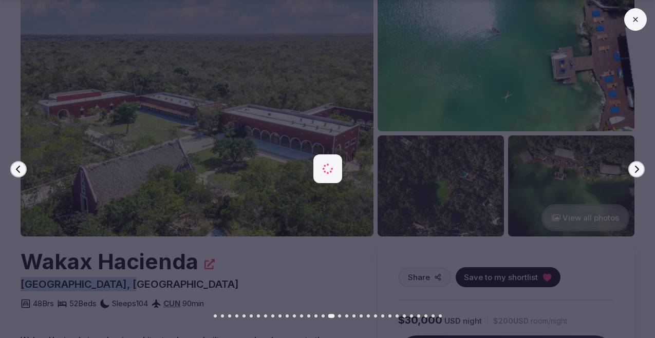
click at [641, 173] on button "Next slide" at bounding box center [636, 169] width 16 height 16
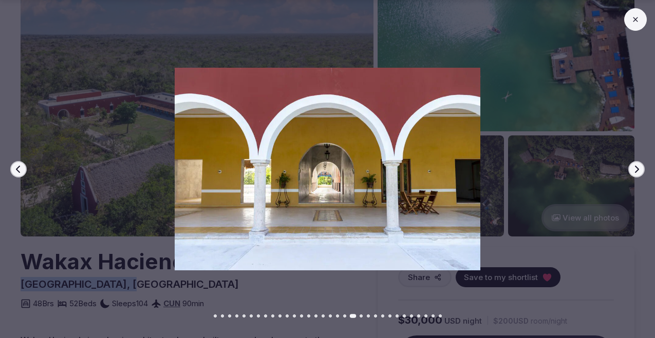
click at [641, 173] on button "Next slide" at bounding box center [636, 169] width 16 height 16
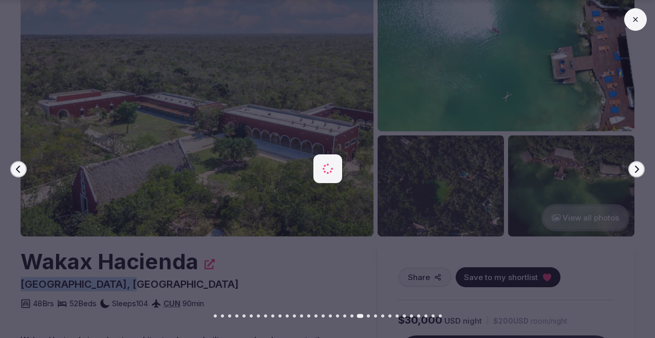
click at [641, 173] on button "Next slide" at bounding box center [636, 169] width 16 height 16
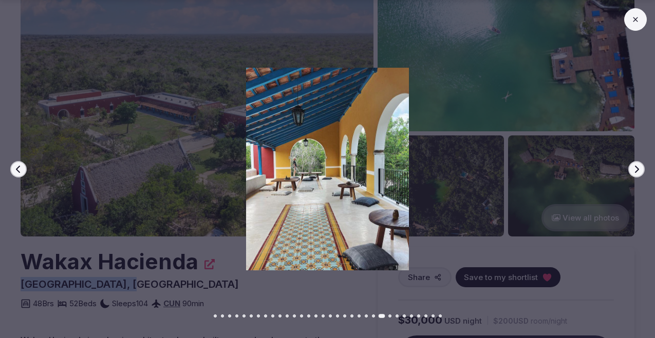
click at [641, 173] on button "Next slide" at bounding box center [636, 169] width 16 height 16
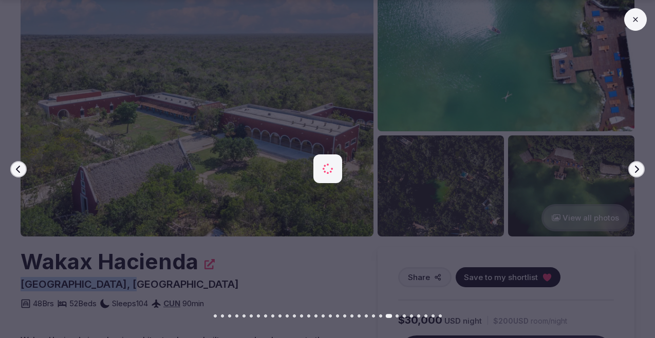
click at [641, 173] on button "Next slide" at bounding box center [636, 169] width 16 height 16
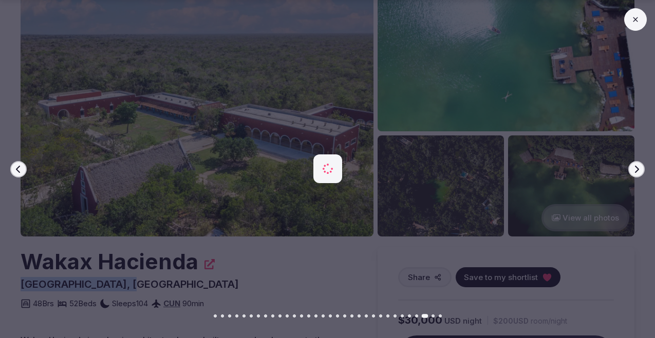
click at [641, 173] on button "Next slide" at bounding box center [636, 169] width 16 height 16
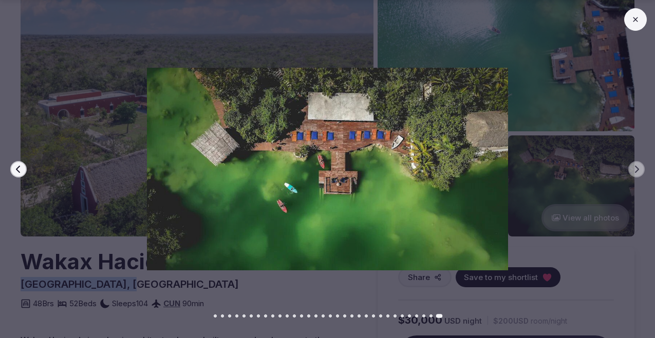
click at [16, 168] on icon "button" at bounding box center [18, 168] width 4 height 7
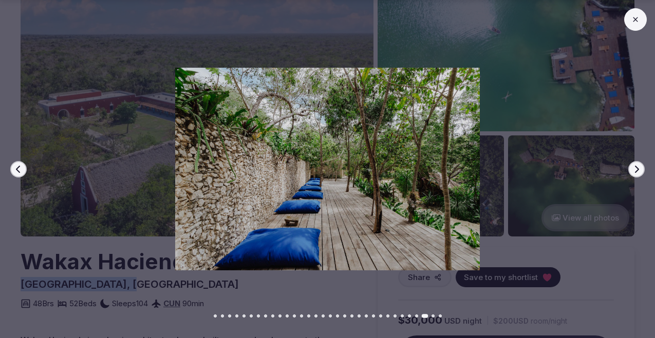
click at [16, 169] on icon "button" at bounding box center [18, 168] width 4 height 7
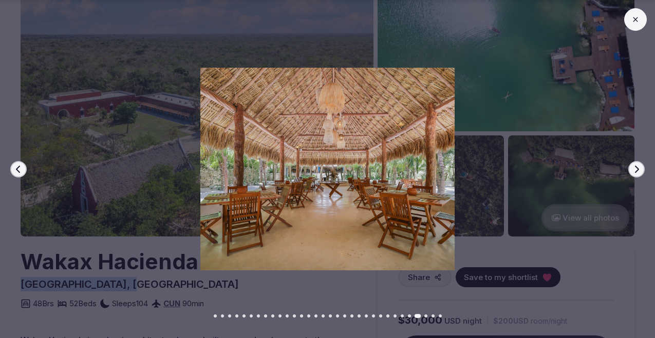
click at [16, 169] on icon "button" at bounding box center [18, 168] width 4 height 7
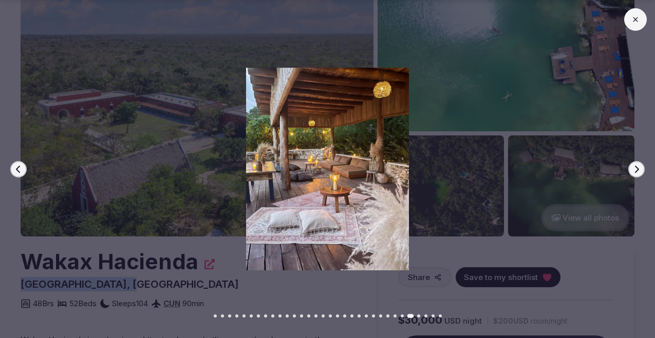
click at [16, 169] on icon "button" at bounding box center [18, 168] width 4 height 7
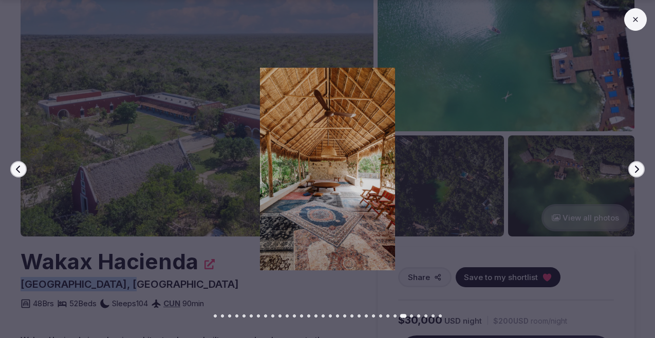
click at [16, 169] on icon "button" at bounding box center [18, 168] width 4 height 7
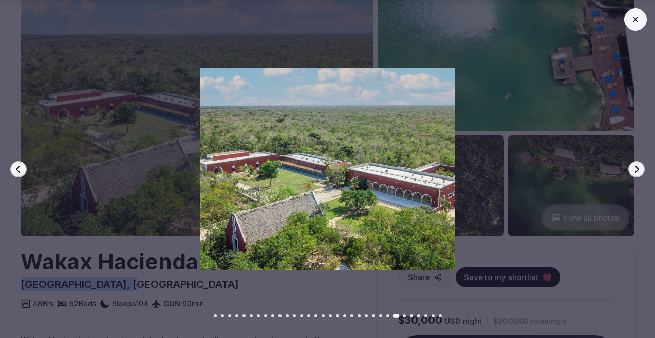
click at [16, 169] on icon "button" at bounding box center [18, 168] width 4 height 7
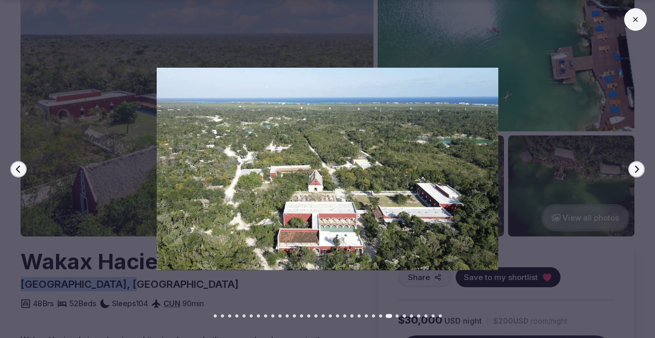
click at [16, 169] on icon "button" at bounding box center [18, 168] width 4 height 7
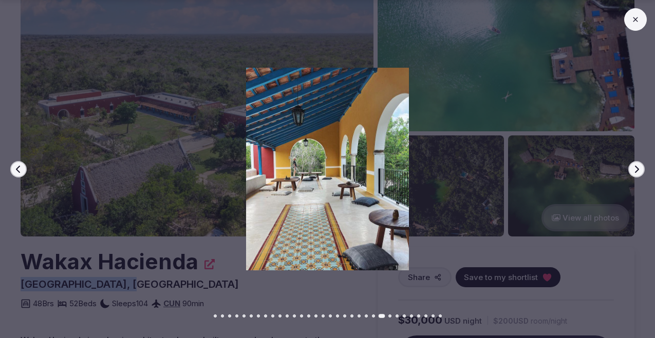
click at [16, 169] on icon "button" at bounding box center [18, 168] width 4 height 7
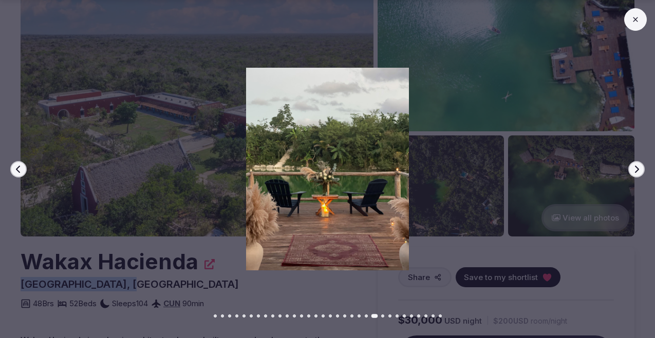
click at [16, 169] on icon "button" at bounding box center [18, 168] width 4 height 7
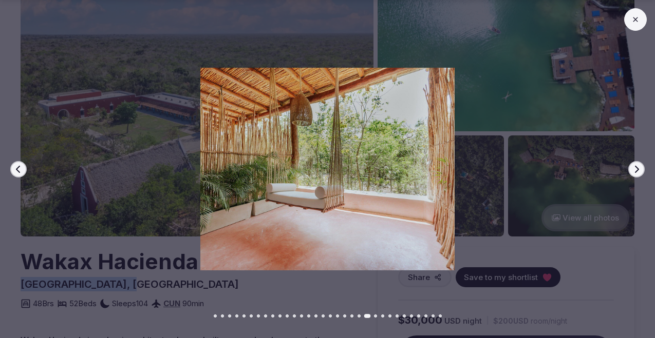
click at [16, 169] on icon "button" at bounding box center [18, 168] width 4 height 7
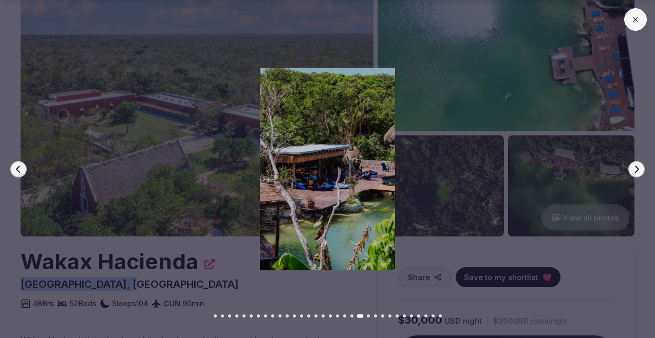
click at [16, 169] on icon "button" at bounding box center [18, 168] width 4 height 7
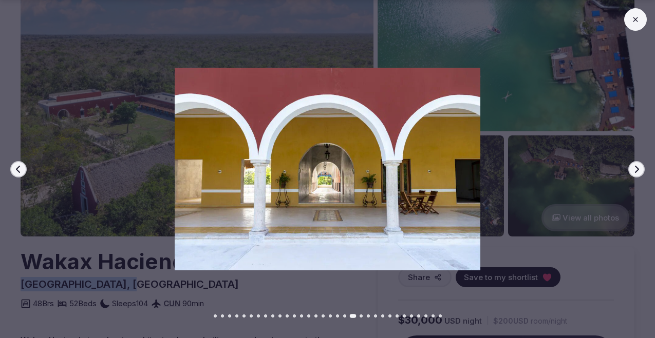
click at [16, 169] on icon "button" at bounding box center [18, 168] width 4 height 7
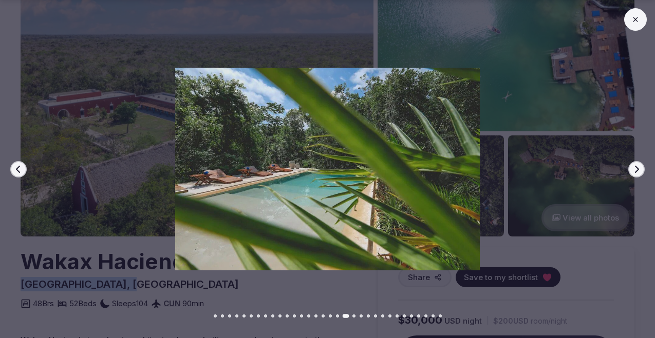
click at [16, 169] on icon "button" at bounding box center [18, 168] width 4 height 7
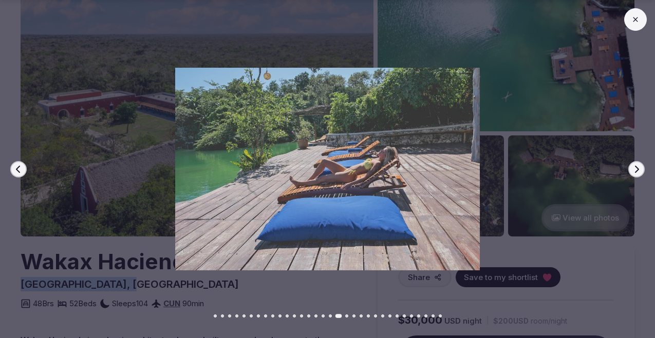
click at [16, 168] on icon "button" at bounding box center [18, 168] width 4 height 7
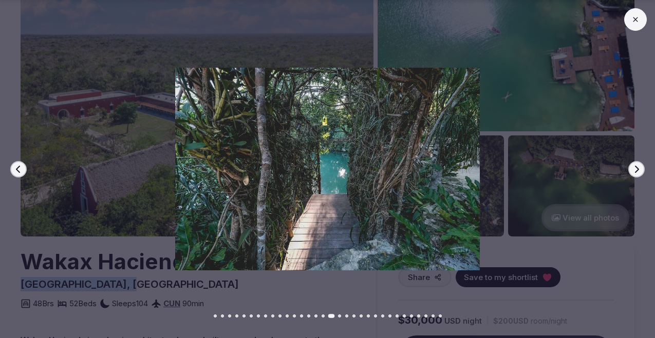
click at [16, 168] on icon "button" at bounding box center [18, 168] width 4 height 7
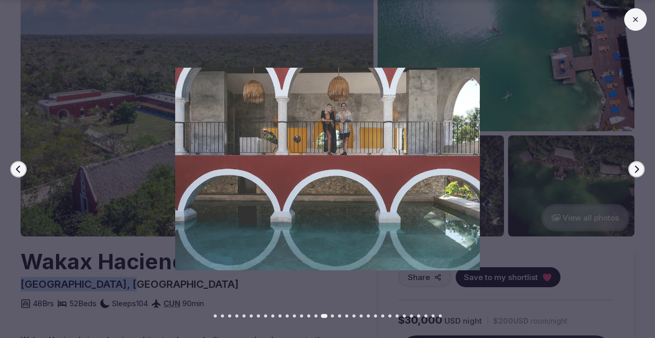
click at [16, 168] on icon "button" at bounding box center [18, 168] width 4 height 7
